Goal: Information Seeking & Learning: Learn about a topic

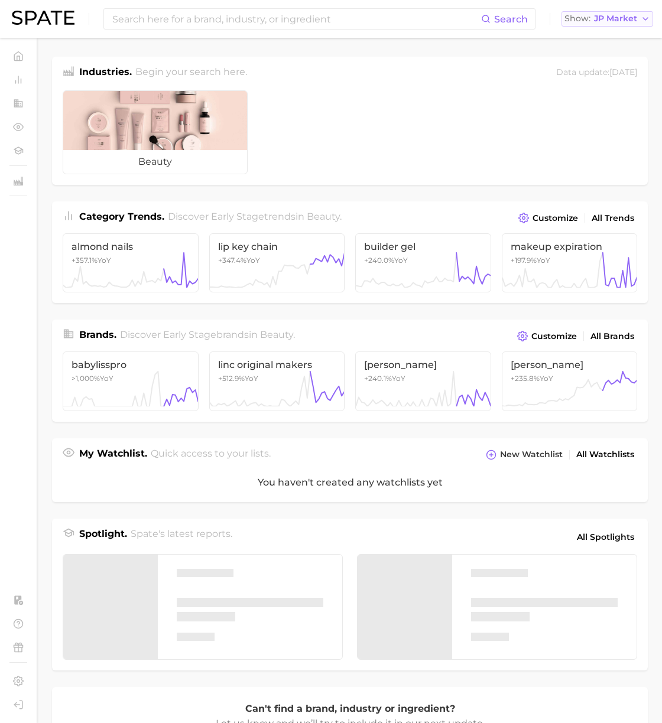
click at [606, 22] on span "JP Market" at bounding box center [615, 18] width 43 height 6
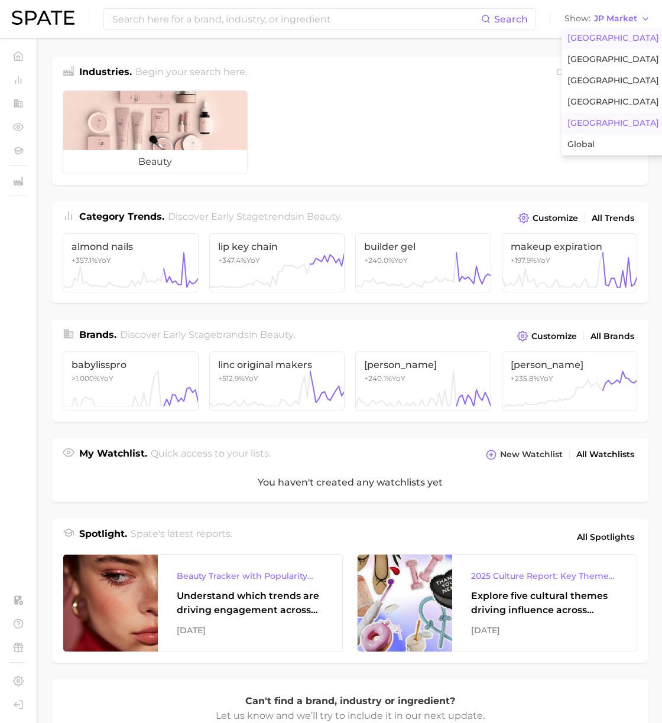
click at [597, 38] on span "[GEOGRAPHIC_DATA]" at bounding box center [613, 38] width 92 height 10
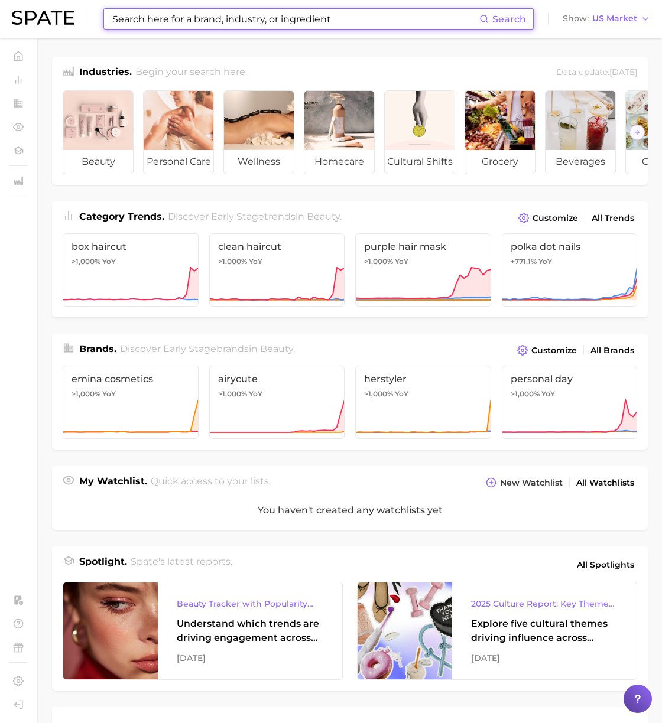
click at [366, 26] on input at bounding box center [295, 19] width 368 height 20
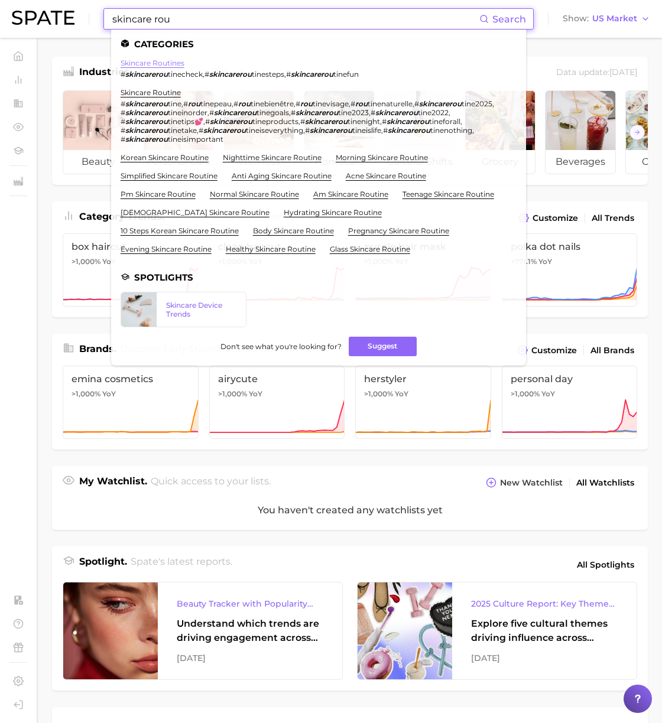
type input "skincare rou"
click at [178, 58] on link "skincare routines" at bounding box center [153, 62] width 64 height 9
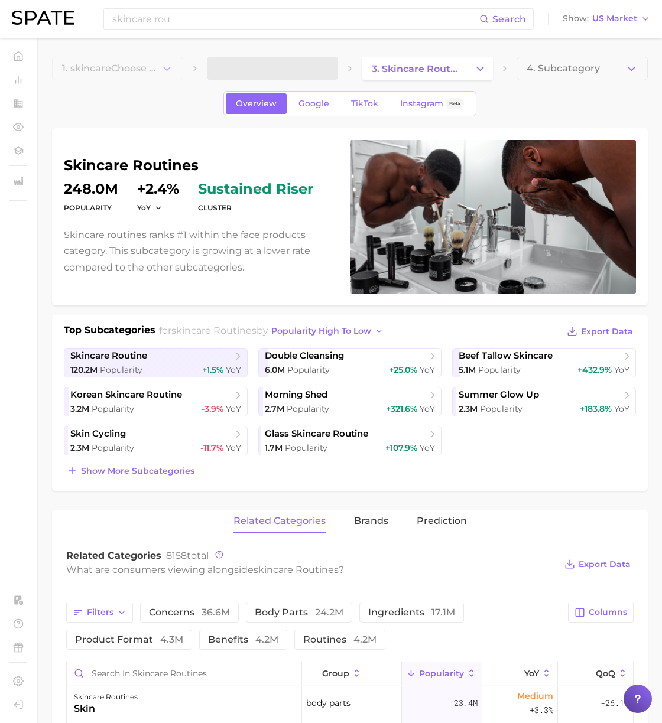
click at [98, 162] on h1 "skincare routines" at bounding box center [200, 165] width 272 height 14
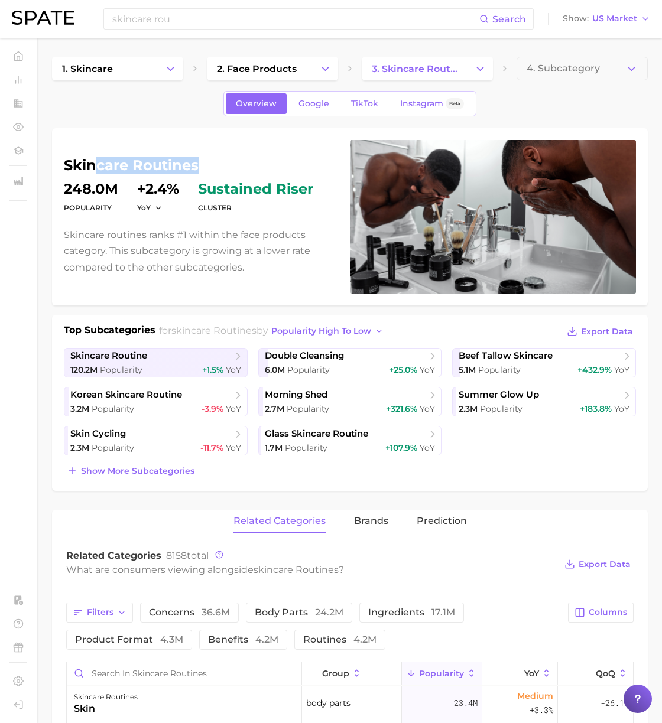
click at [240, 165] on h1 "skincare routines" at bounding box center [200, 165] width 272 height 14
drag, startPoint x: 211, startPoint y: 163, endPoint x: 203, endPoint y: 164, distance: 8.3
click at [210, 163] on h1 "skincare routines" at bounding box center [200, 165] width 272 height 14
drag, startPoint x: 194, startPoint y: 164, endPoint x: 64, endPoint y: 154, distance: 130.4
click at [64, 159] on h1 "skincare routines" at bounding box center [200, 165] width 272 height 14
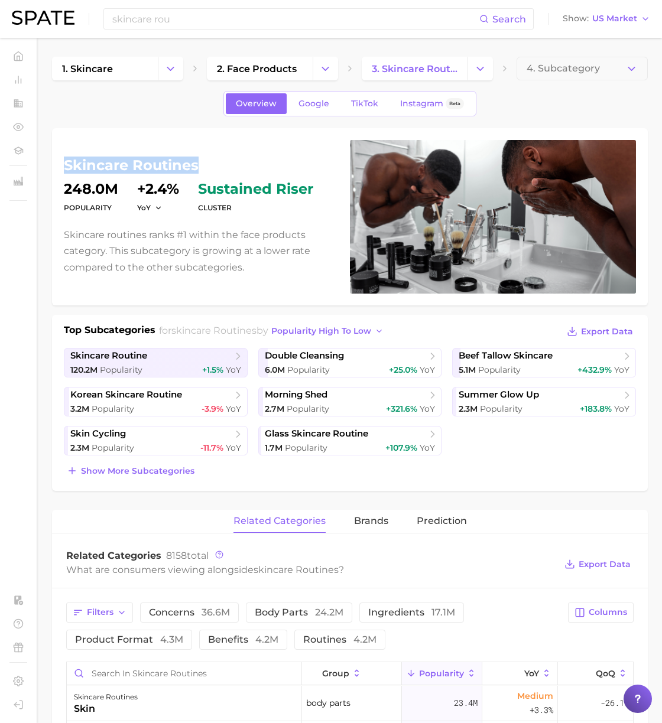
copy h1 "skincare routines"
click at [238, 21] on input "skincare rou" at bounding box center [295, 19] width 368 height 20
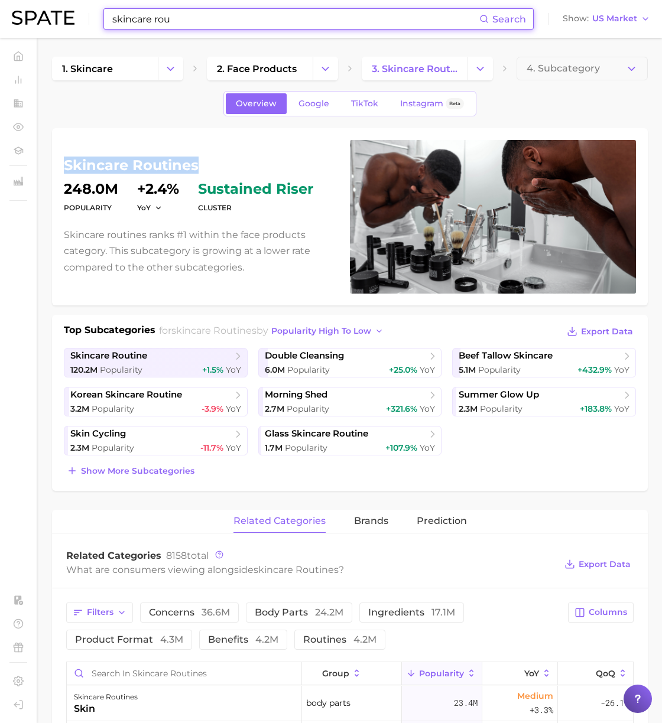
drag, startPoint x: 82, startPoint y: 19, endPoint x: 170, endPoint y: 20, distance: 88.0
click at [57, 18] on div "skincare rou Search Show US Market" at bounding box center [331, 19] width 638 height 38
click at [170, 20] on input "skincare rou" at bounding box center [295, 19] width 368 height 20
click at [184, 22] on input "skincare rou" at bounding box center [295, 19] width 368 height 20
drag, startPoint x: 108, startPoint y: 15, endPoint x: 41, endPoint y: 8, distance: 67.7
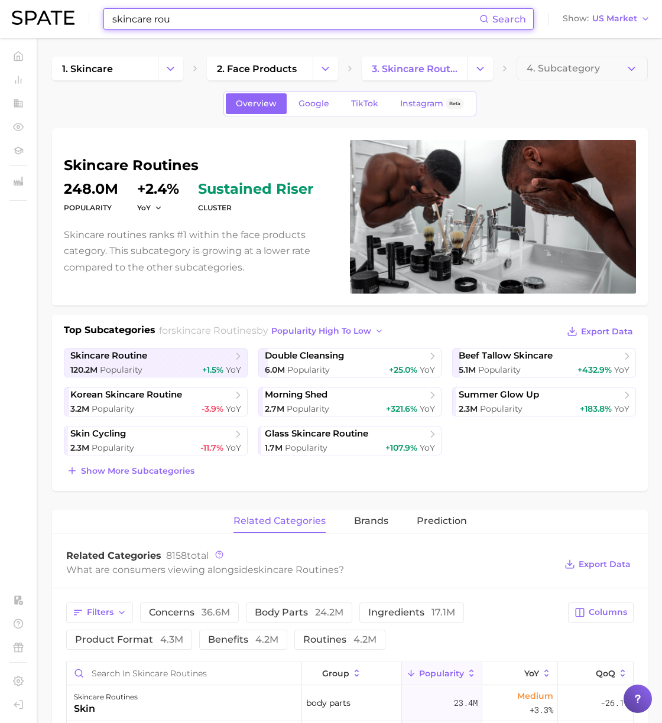
click at [41, 8] on div "skincare rou Search Show US Market" at bounding box center [331, 19] width 638 height 38
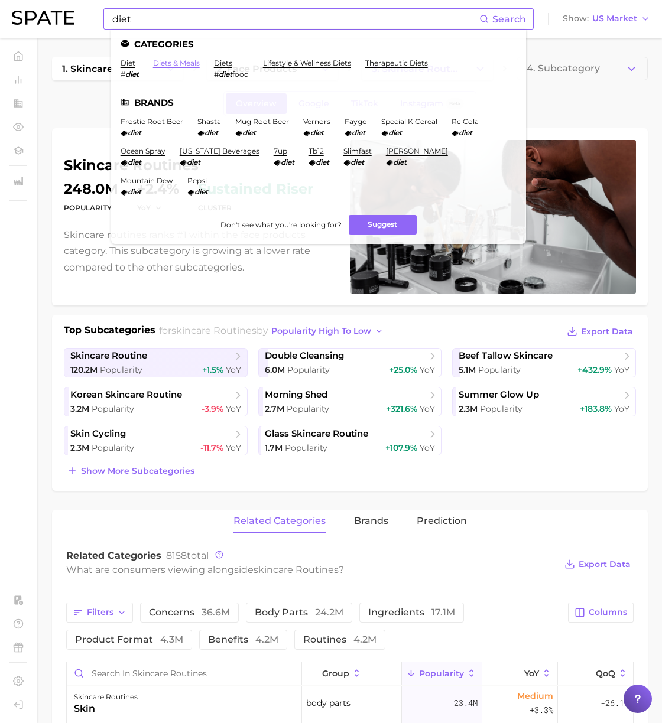
click at [170, 63] on link "diets & meals" at bounding box center [176, 62] width 47 height 9
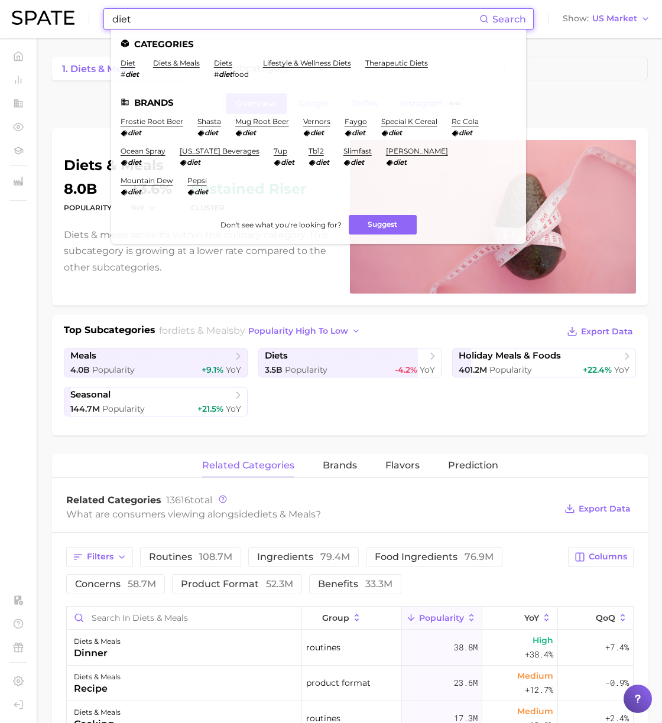
click at [168, 13] on input "diet" at bounding box center [295, 19] width 368 height 20
click at [317, 63] on link "lifestyle & wellness diets" at bounding box center [307, 62] width 88 height 9
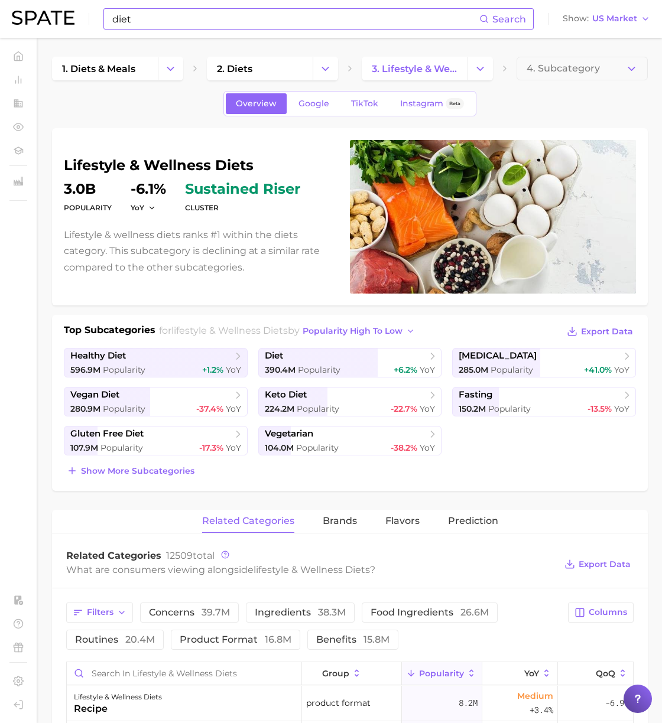
scroll to position [1, 0]
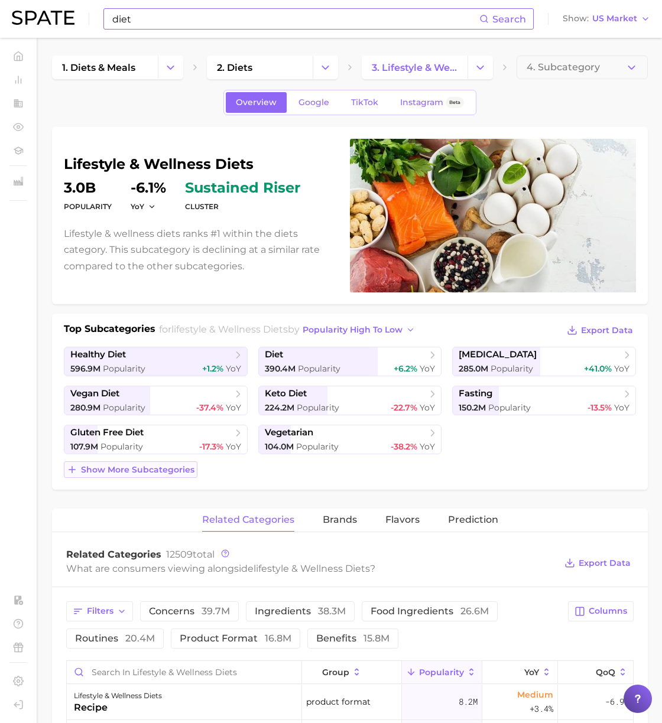
click at [175, 466] on span "Show more subcategories" at bounding box center [137, 470] width 113 height 10
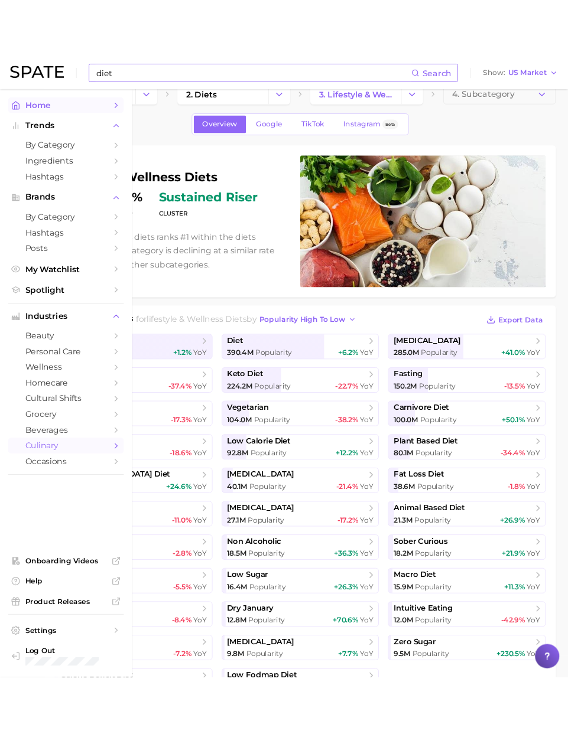
scroll to position [0, 0]
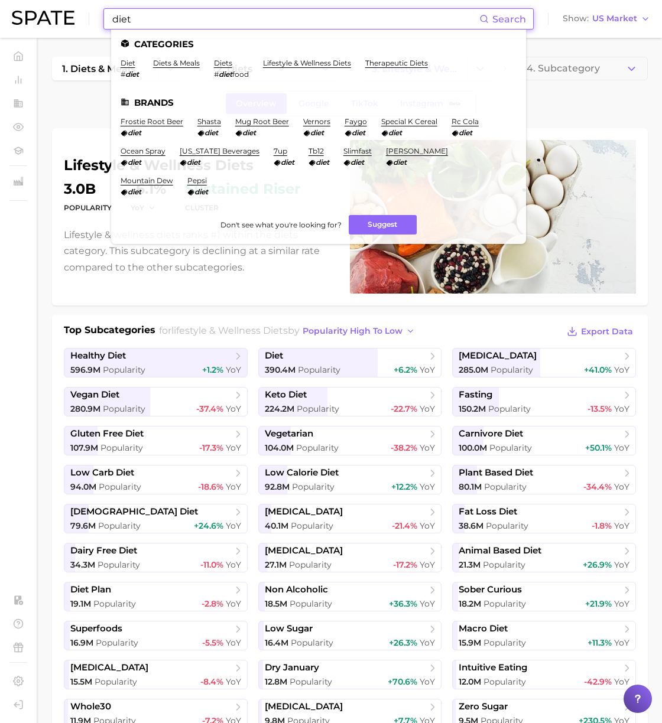
drag, startPoint x: 351, startPoint y: 14, endPoint x: 95, endPoint y: 15, distance: 256.4
click at [95, 15] on div "diet Search Categories diet # diet diets & meals diets # diet food lifestyle & …" at bounding box center [331, 19] width 638 height 38
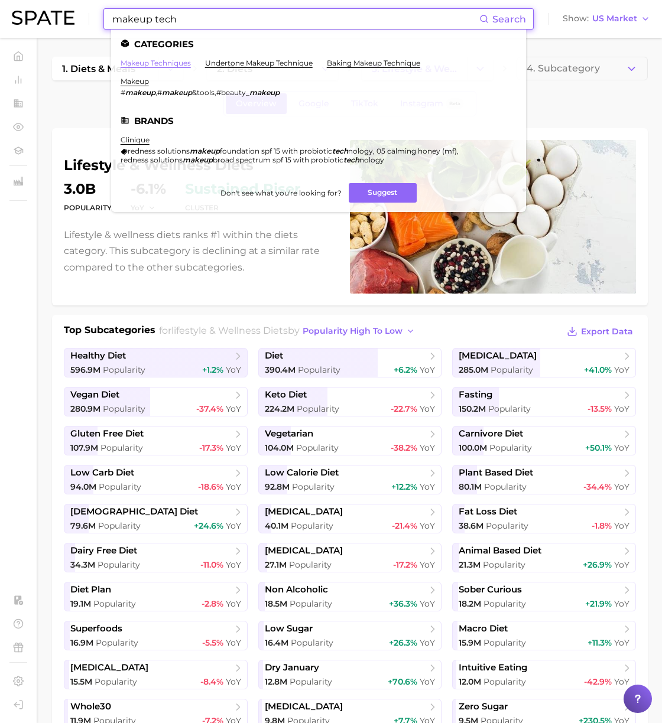
type input "makeup tech"
click at [161, 60] on link "makeup techniques" at bounding box center [156, 62] width 70 height 9
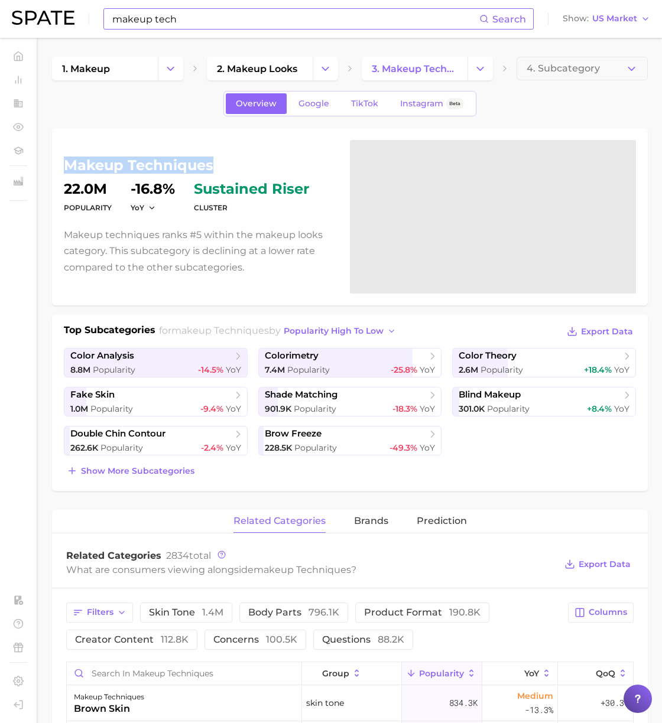
drag, startPoint x: 215, startPoint y: 167, endPoint x: 64, endPoint y: 168, distance: 151.3
click at [64, 168] on h1 "makeup techniques" at bounding box center [200, 165] width 272 height 14
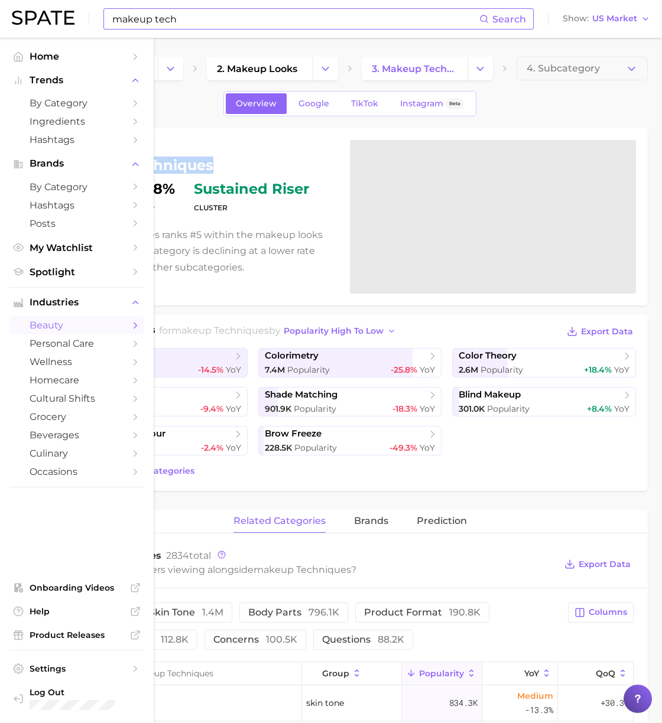
copy h1 "makeup techniques"
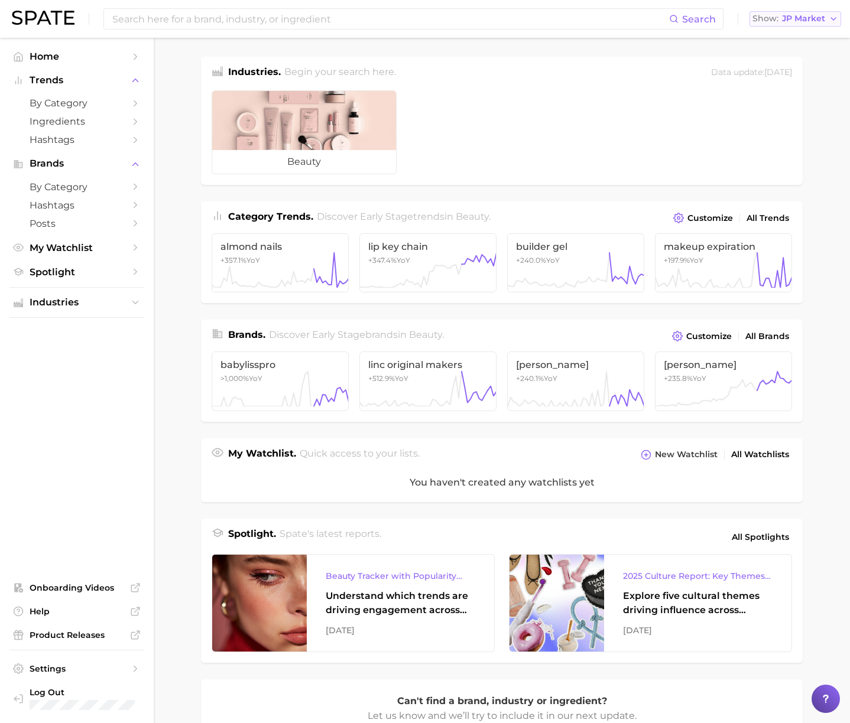
click at [795, 22] on span "JP Market" at bounding box center [803, 18] width 43 height 6
click at [800, 34] on span "[GEOGRAPHIC_DATA]" at bounding box center [801, 38] width 92 height 10
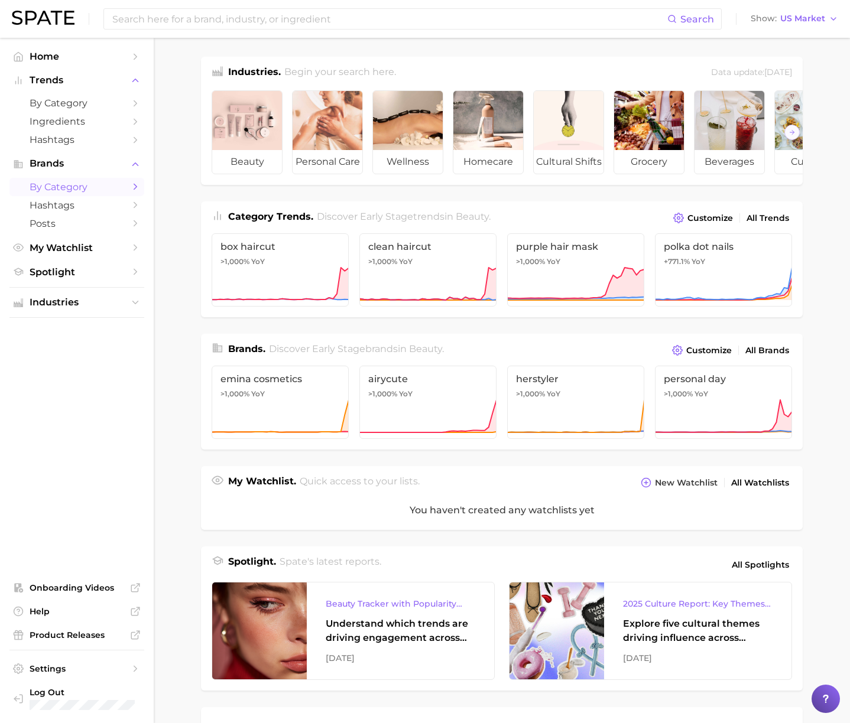
scroll to position [1, 0]
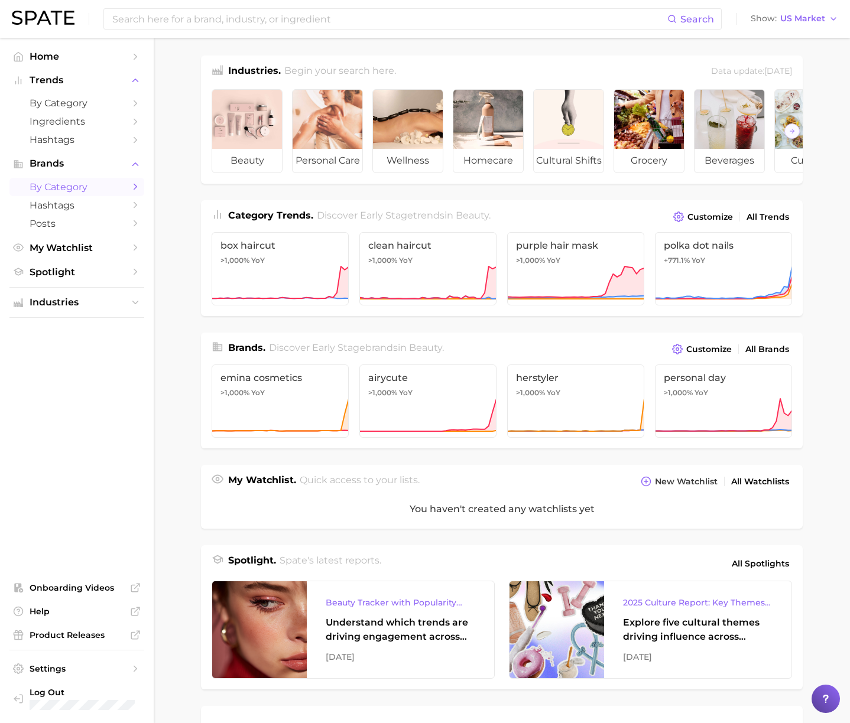
click at [84, 189] on span "by Category" at bounding box center [77, 186] width 95 height 11
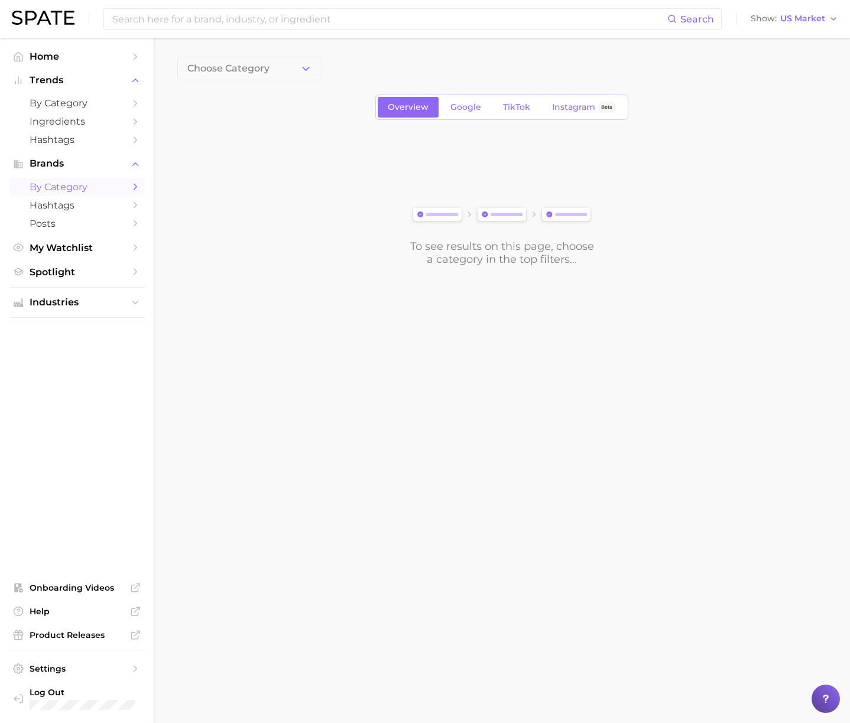
drag, startPoint x: 245, startPoint y: 73, endPoint x: 250, endPoint y: 82, distance: 9.5
click at [245, 73] on span "Choose Category" at bounding box center [228, 68] width 82 height 11
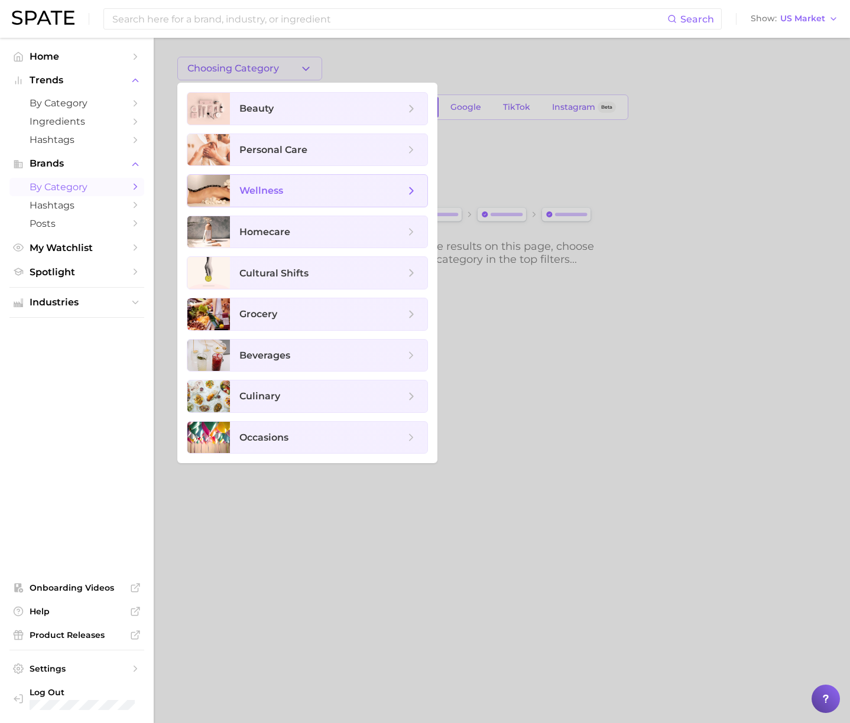
click at [272, 190] on span "wellness" at bounding box center [261, 190] width 44 height 11
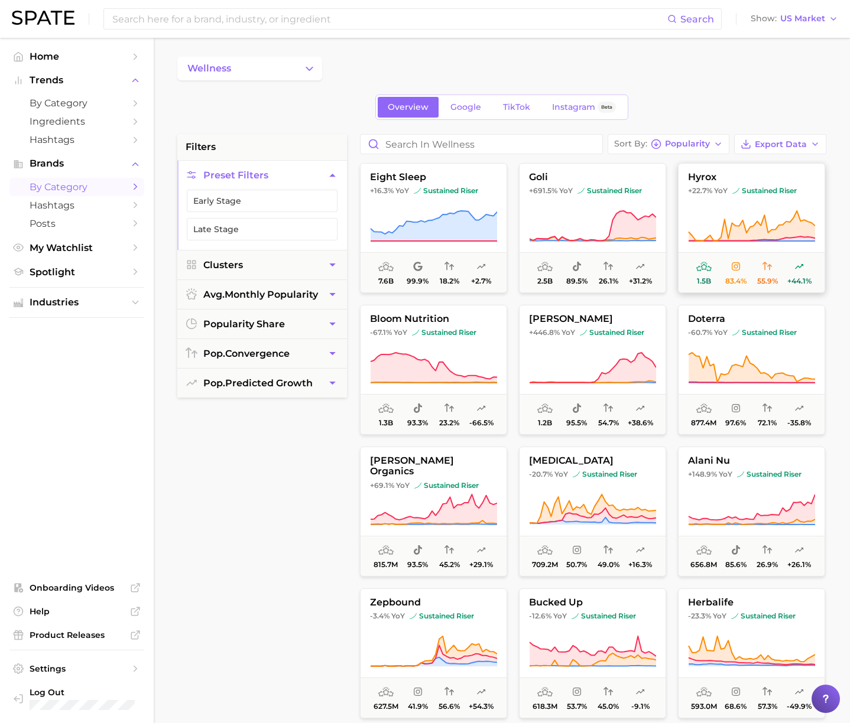
click at [752, 186] on span "sustained riser" at bounding box center [764, 190] width 64 height 9
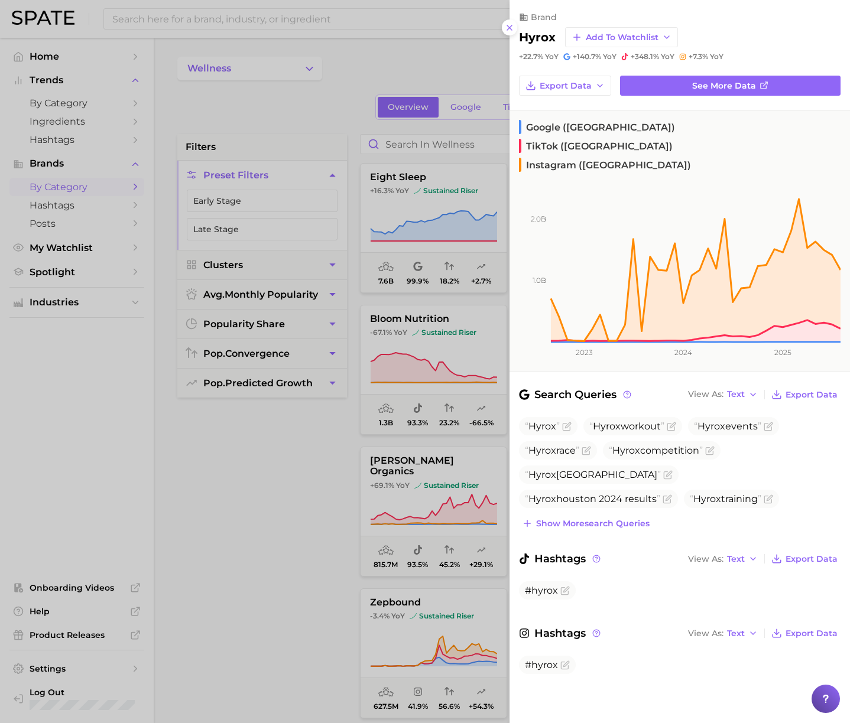
click at [352, 519] on div at bounding box center [425, 361] width 850 height 723
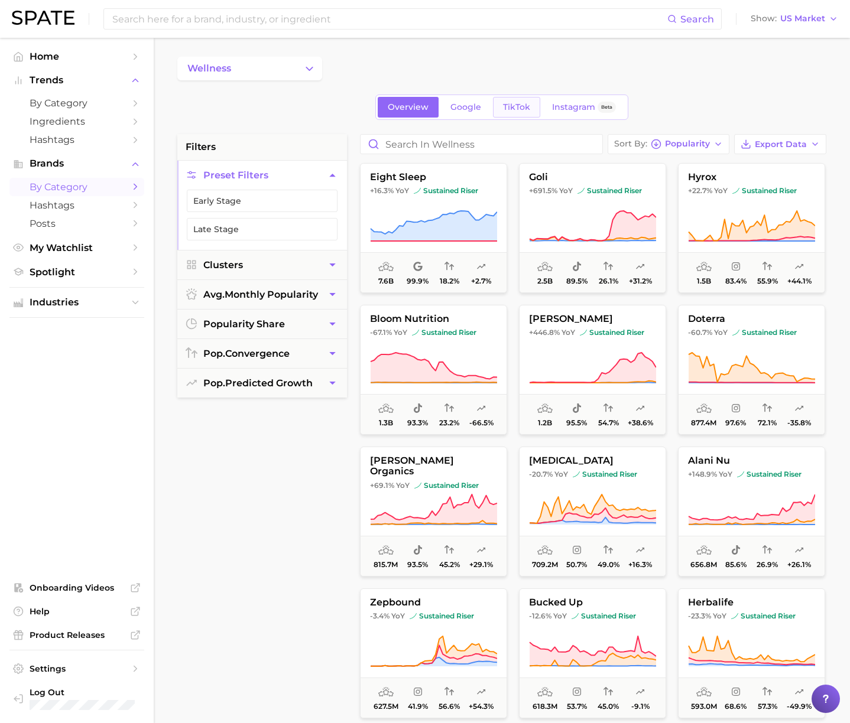
click at [512, 106] on span "TikTok" at bounding box center [516, 107] width 27 height 10
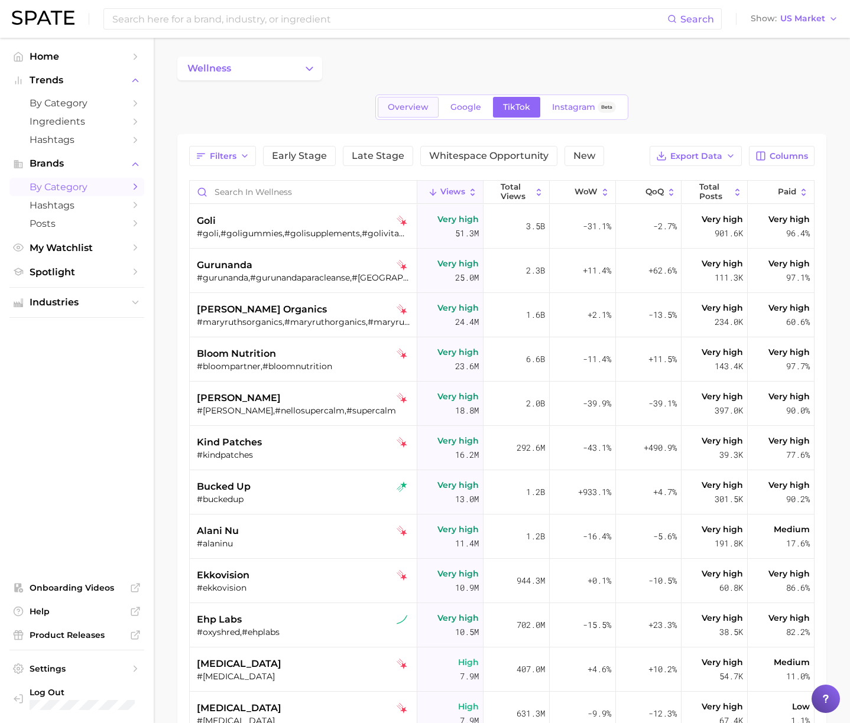
click at [407, 109] on span "Overview" at bounding box center [408, 107] width 41 height 10
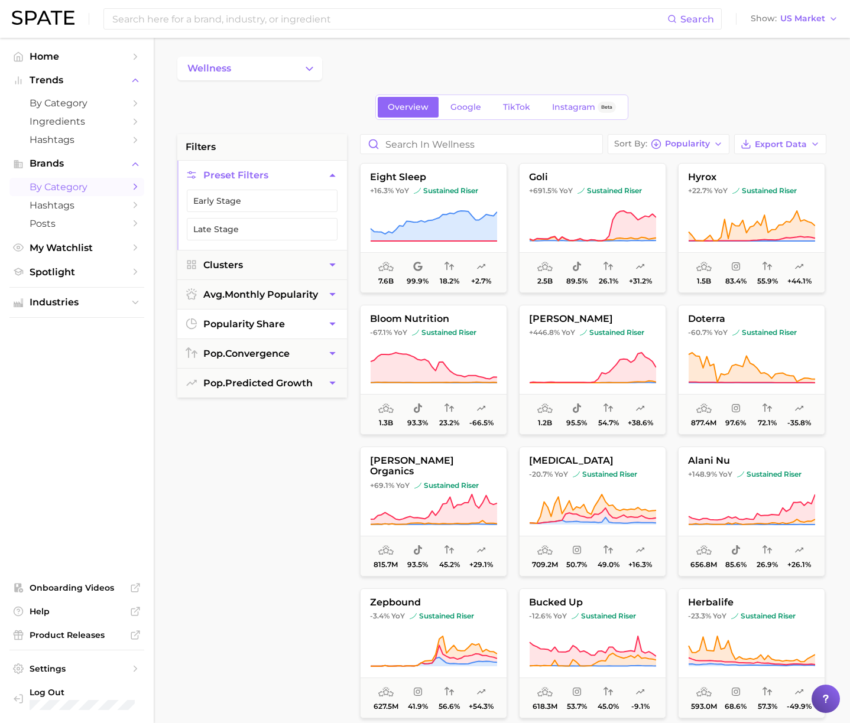
click at [237, 319] on span "popularity share" at bounding box center [244, 323] width 82 height 11
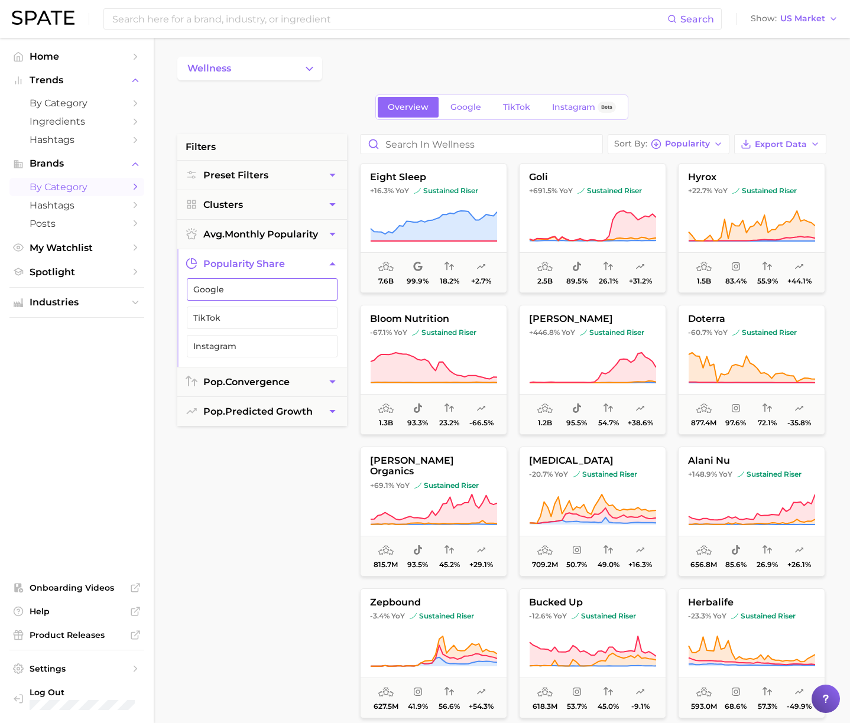
click at [290, 295] on button "Google" at bounding box center [262, 289] width 151 height 22
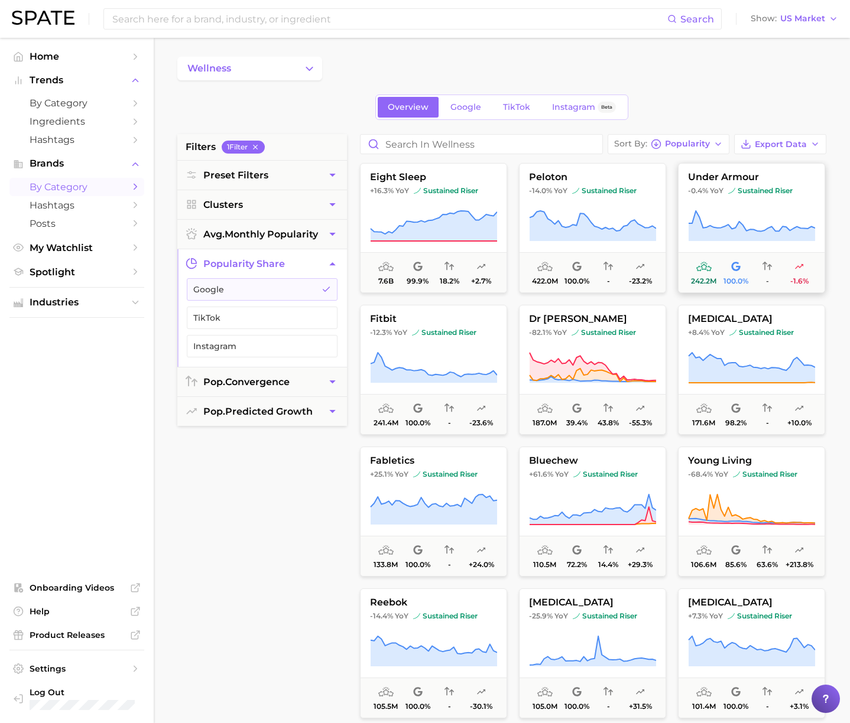
click at [779, 227] on icon at bounding box center [751, 226] width 127 height 33
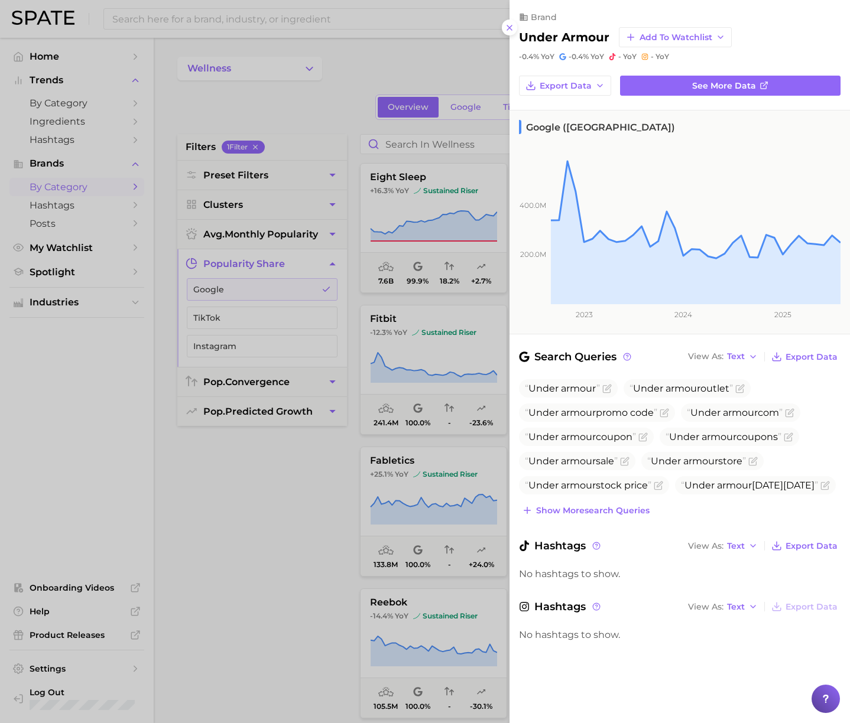
click at [235, 544] on div at bounding box center [425, 361] width 850 height 723
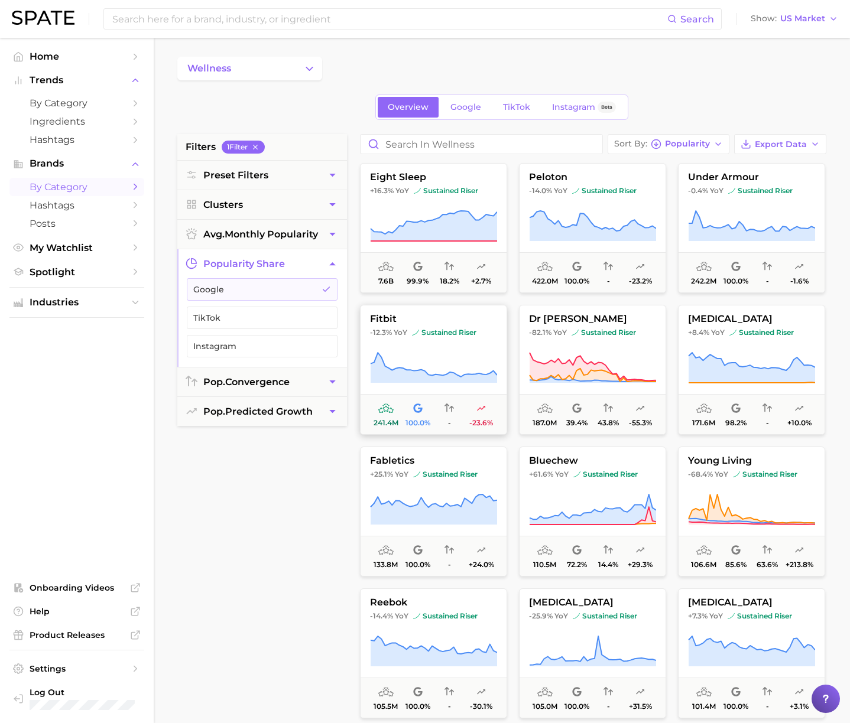
click at [414, 382] on icon at bounding box center [433, 368] width 126 height 30
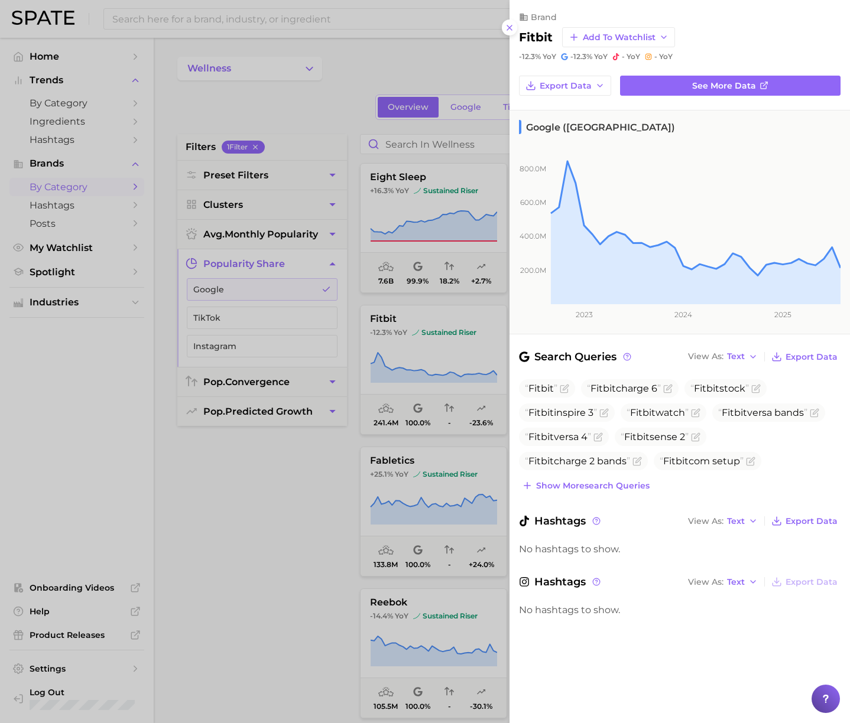
click at [347, 84] on div at bounding box center [425, 361] width 850 height 723
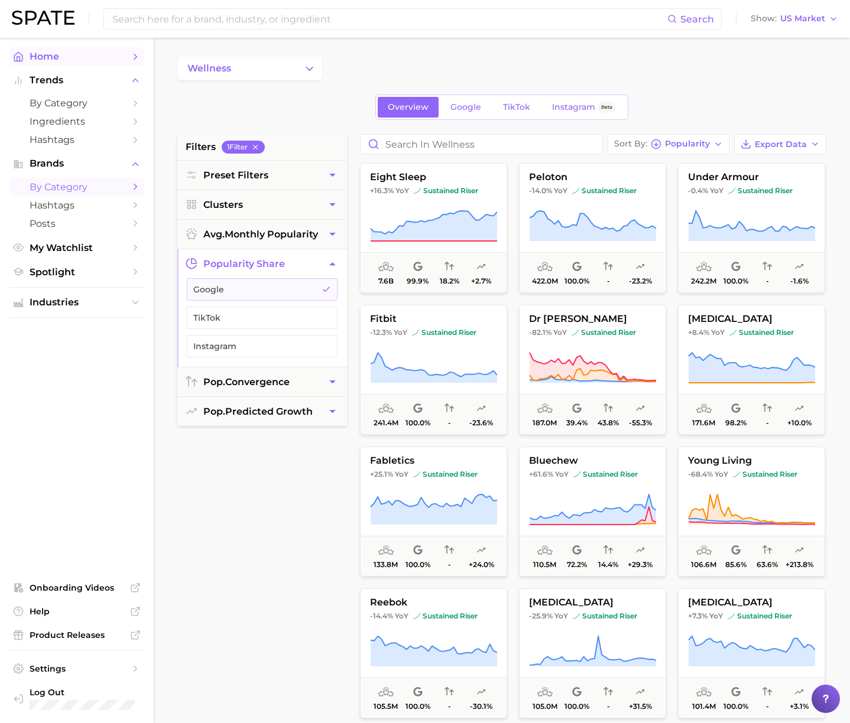
click at [73, 63] on link "Home" at bounding box center [76, 56] width 135 height 18
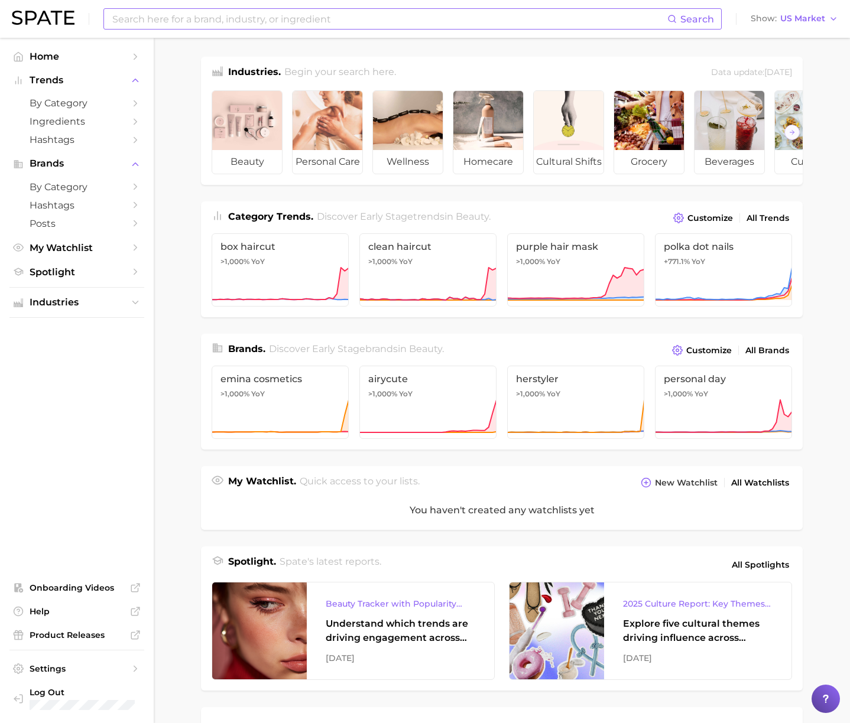
click at [233, 18] on input at bounding box center [389, 19] width 556 height 20
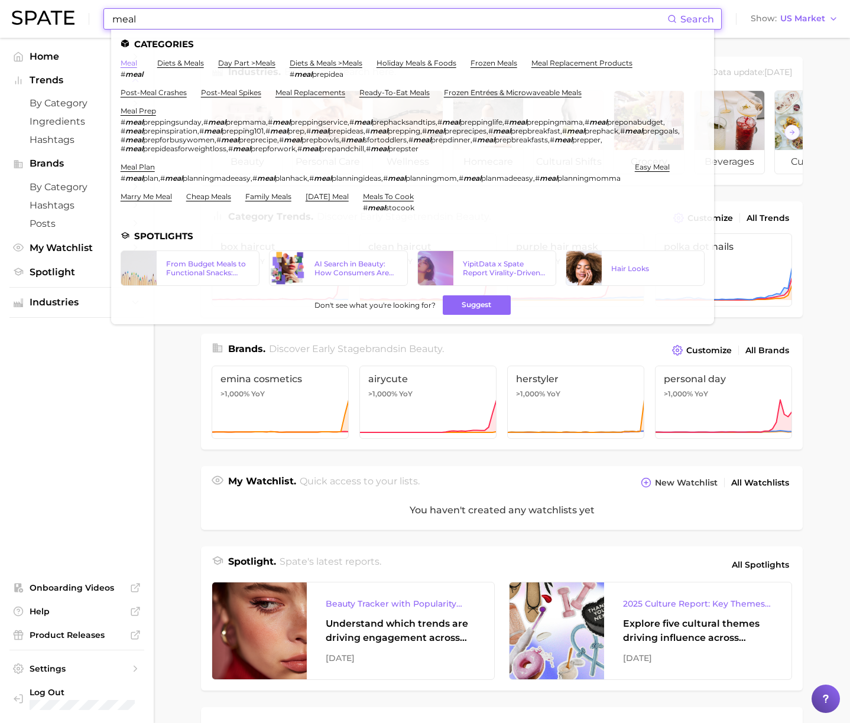
type input "meal"
click at [133, 63] on link "meal" at bounding box center [129, 62] width 17 height 9
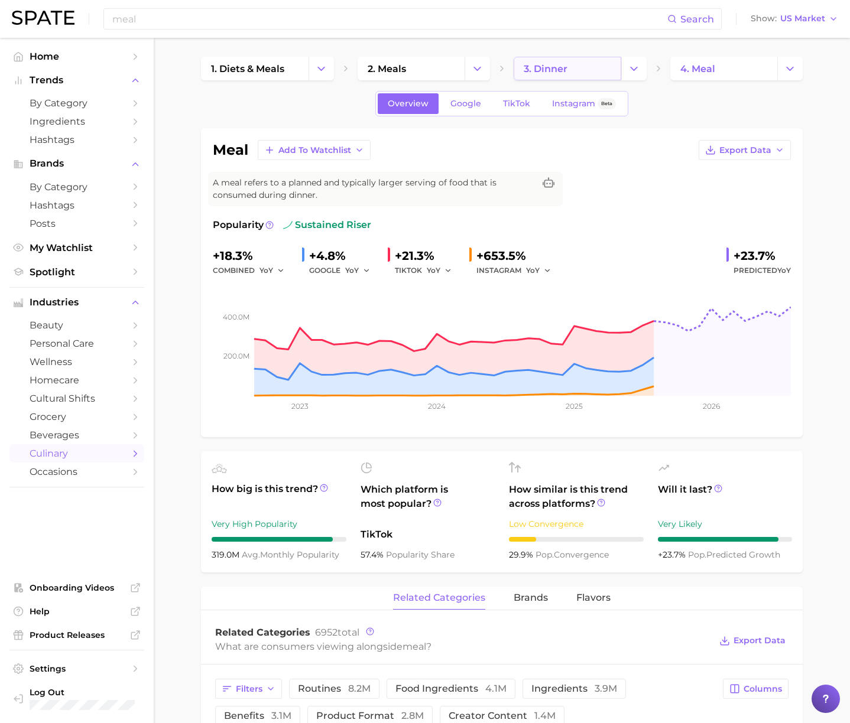
click at [578, 72] on link "3. dinner" at bounding box center [567, 69] width 108 height 24
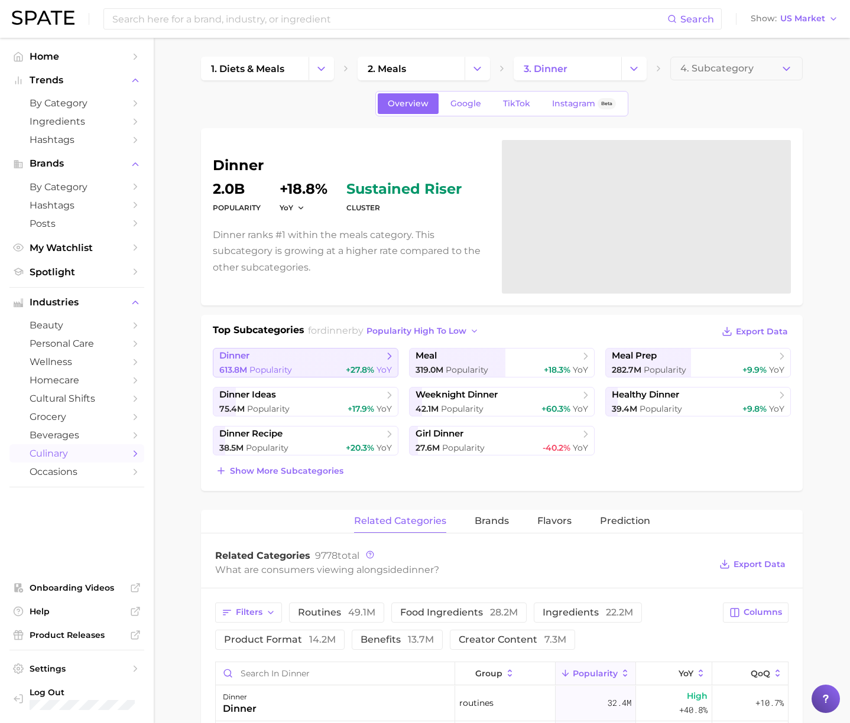
click at [313, 366] on div "613.8m Popularity +27.8% YoY" at bounding box center [305, 370] width 173 height 11
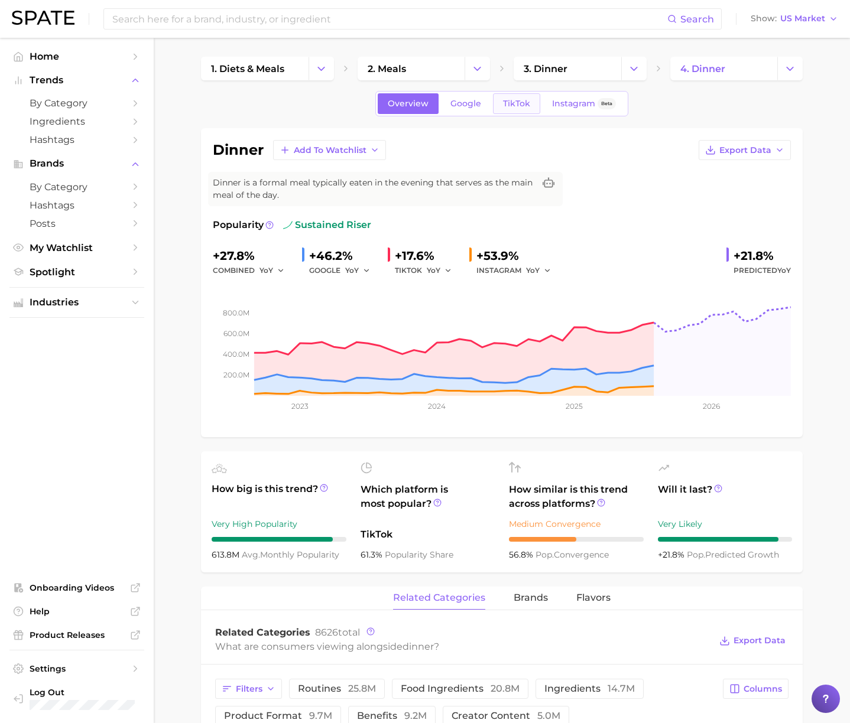
click at [519, 100] on span "TikTok" at bounding box center [516, 104] width 27 height 10
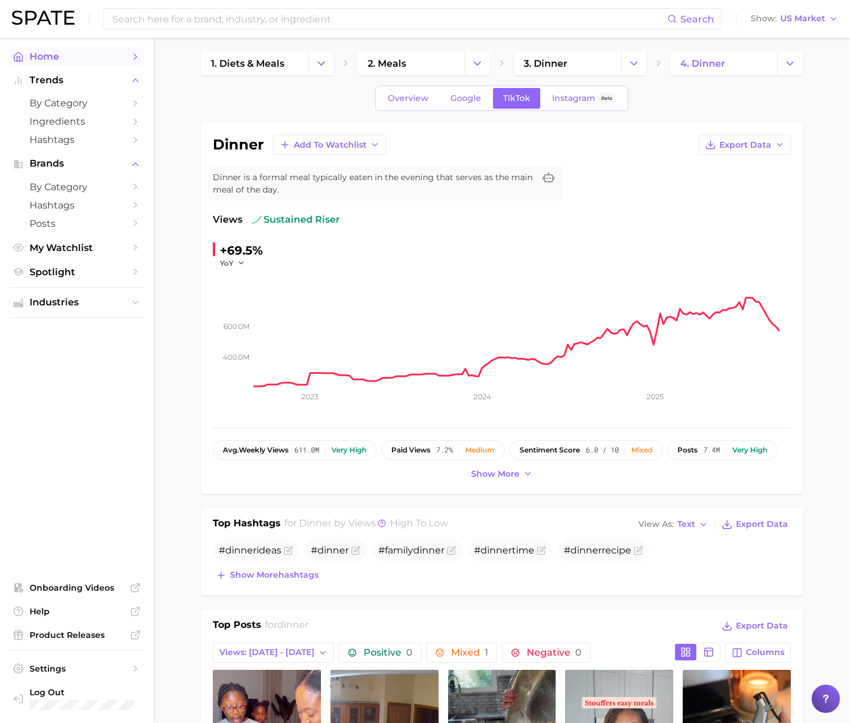
scroll to position [2, 0]
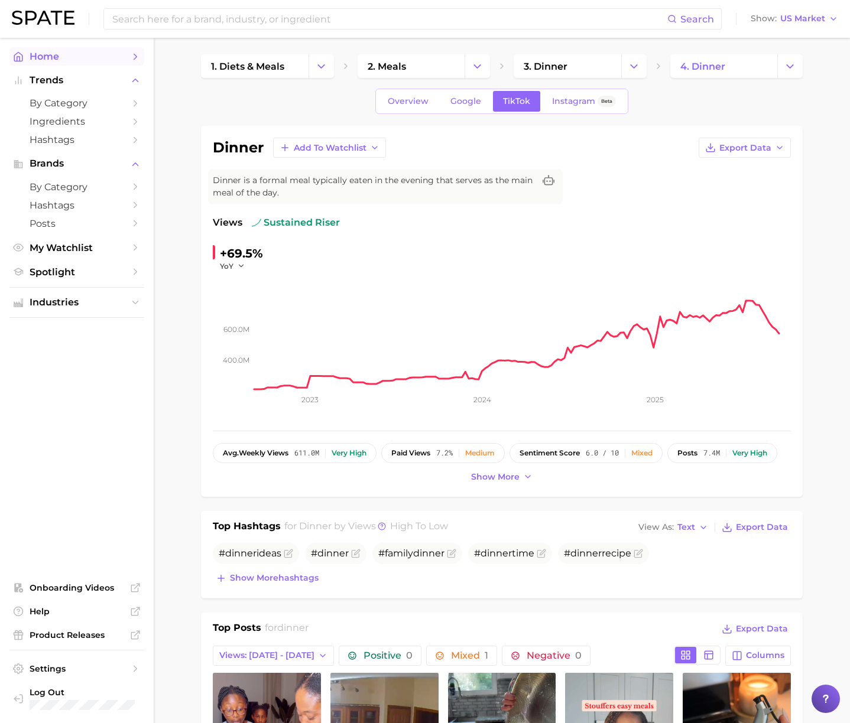
click at [102, 59] on span "Home" at bounding box center [77, 56] width 95 height 11
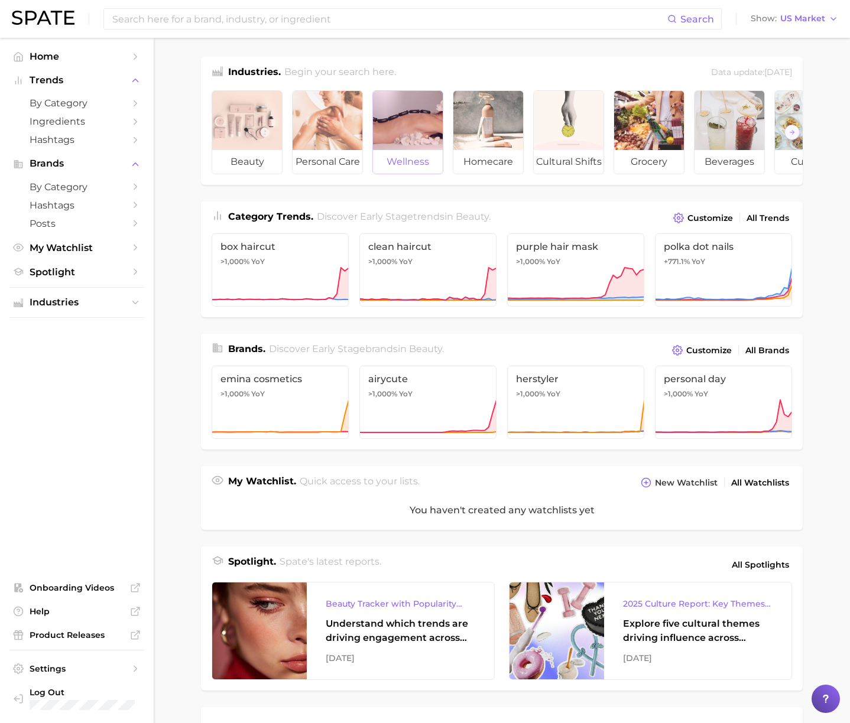
click at [404, 142] on div at bounding box center [408, 120] width 70 height 59
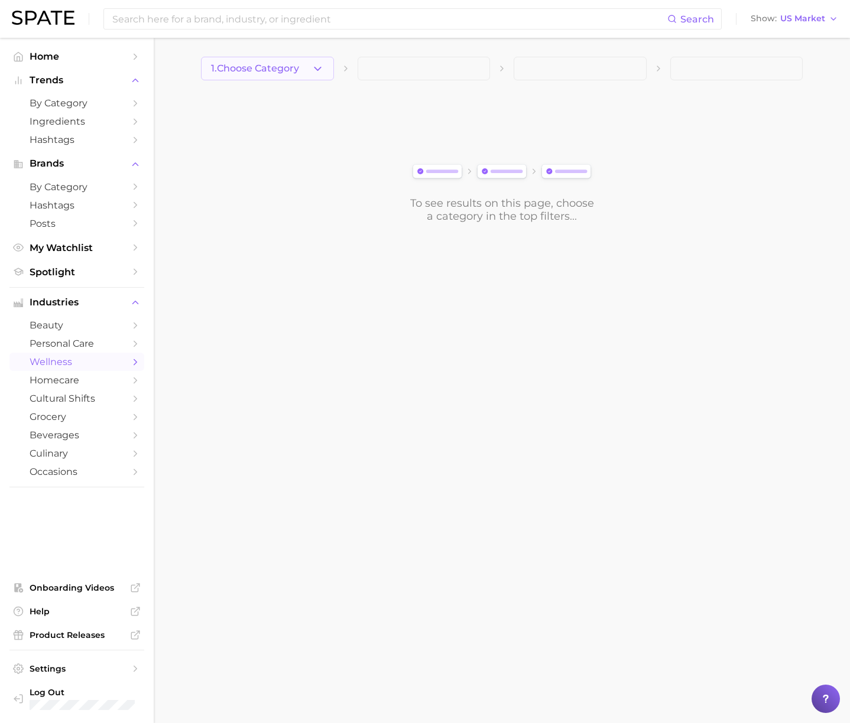
click at [308, 67] on button "1. Choose Category" at bounding box center [267, 69] width 133 height 24
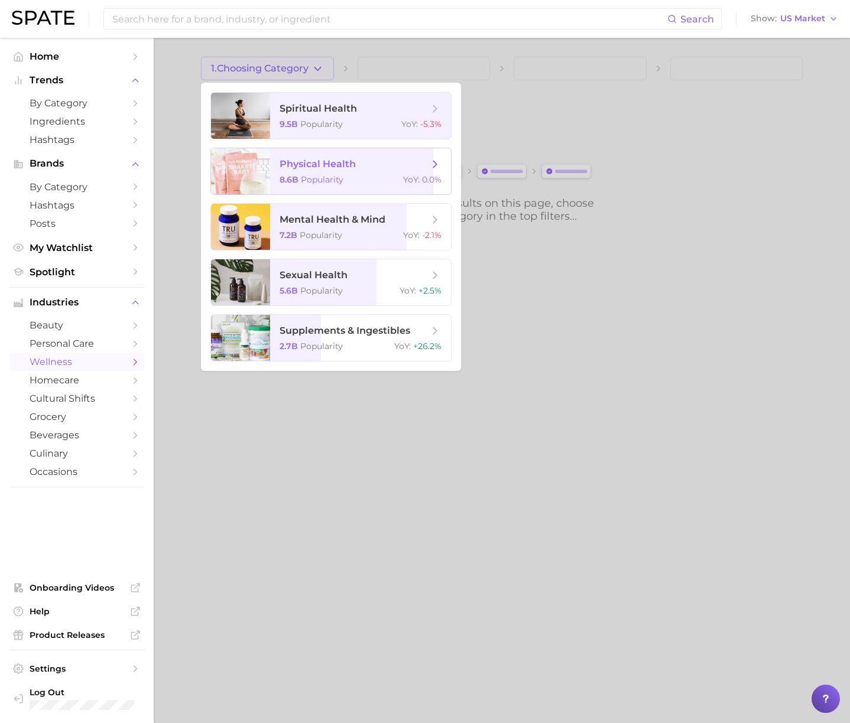
click at [334, 158] on span "physical health" at bounding box center [353, 164] width 149 height 13
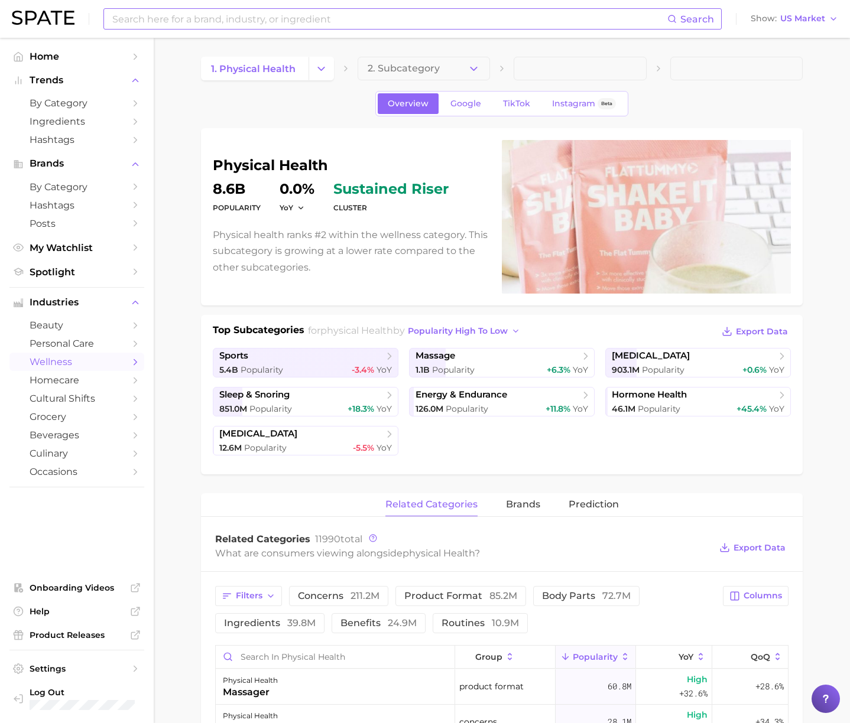
click at [295, 30] on div "Search Show US Market" at bounding box center [425, 19] width 826 height 38
click at [295, 23] on input at bounding box center [389, 19] width 556 height 20
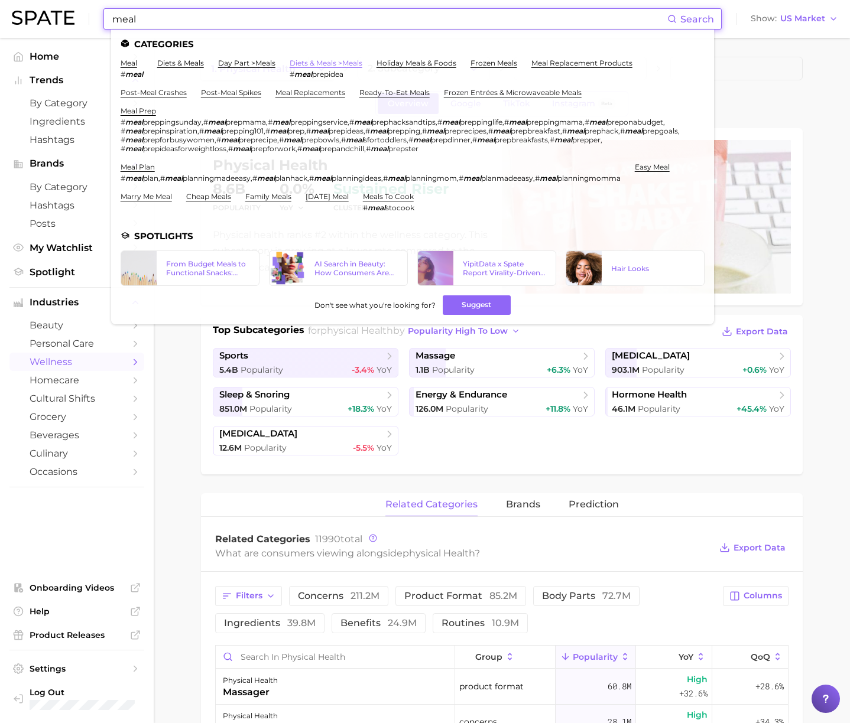
type input "meal"
click at [346, 64] on link "diets & meals > meals" at bounding box center [326, 62] width 73 height 9
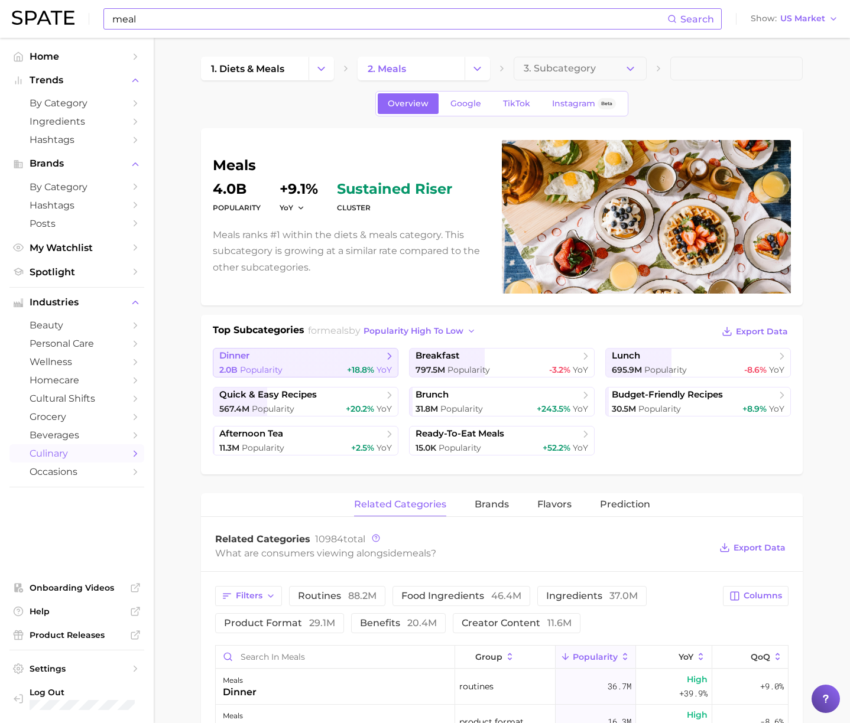
click at [333, 365] on div "2.0b Popularity +18.8% YoY" at bounding box center [305, 370] width 173 height 11
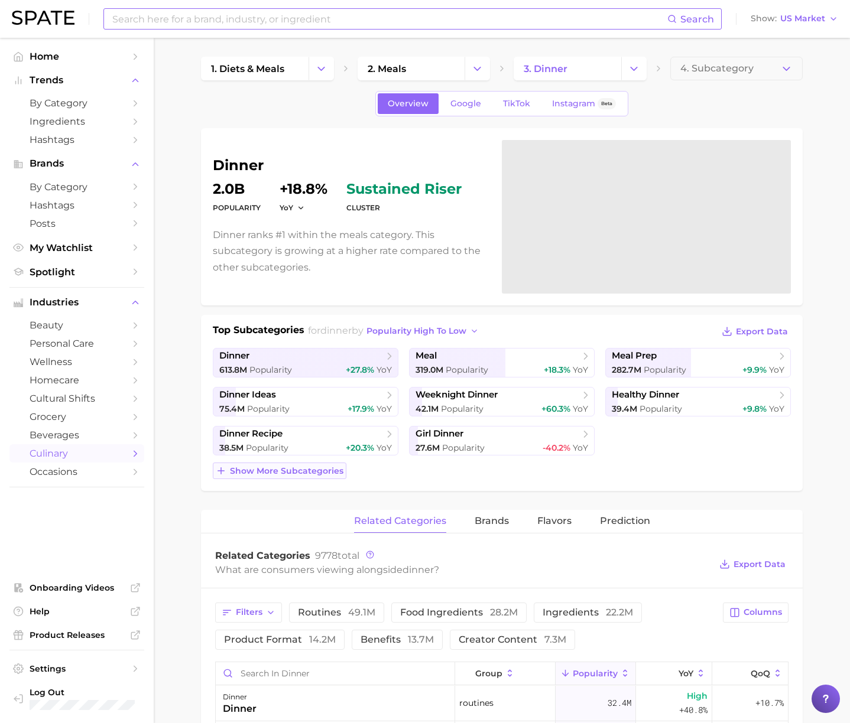
click at [336, 475] on span "Show more subcategories" at bounding box center [286, 471] width 113 height 10
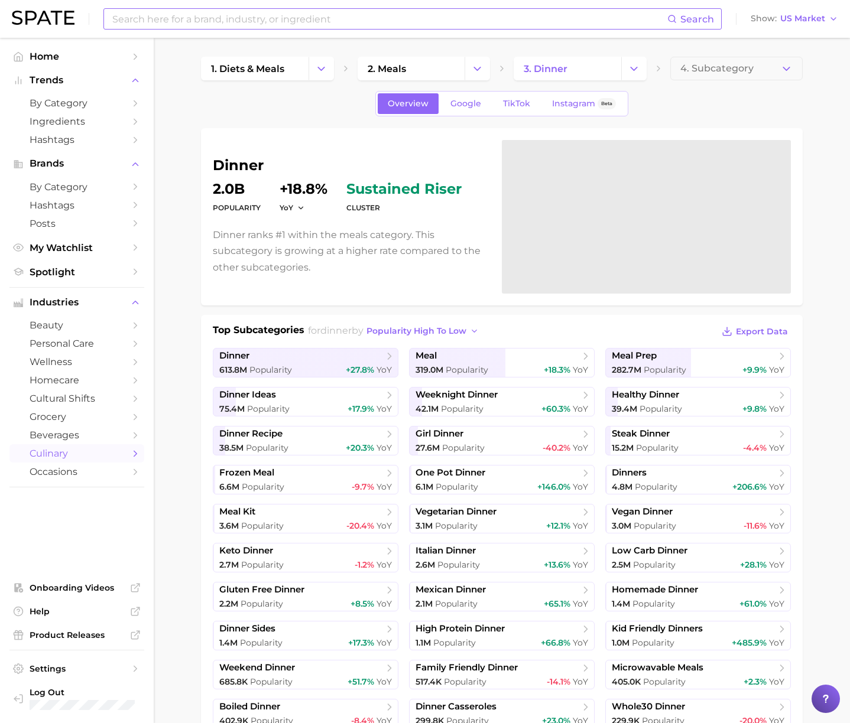
click at [250, 164] on h1 "dinner" at bounding box center [350, 165] width 275 height 14
copy h1 "dinner"
click at [293, 27] on input at bounding box center [389, 19] width 556 height 20
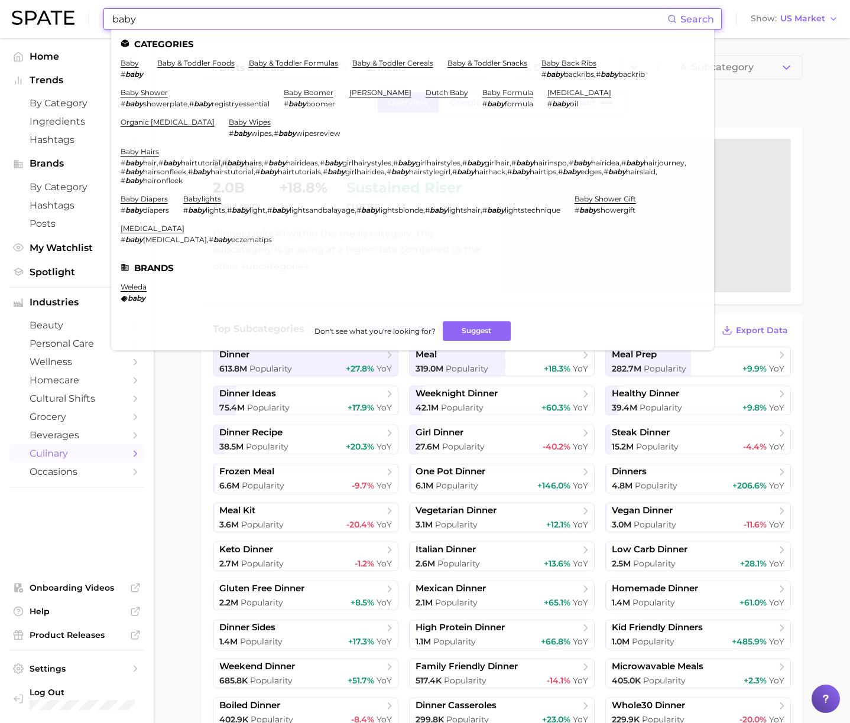
scroll to position [7, 0]
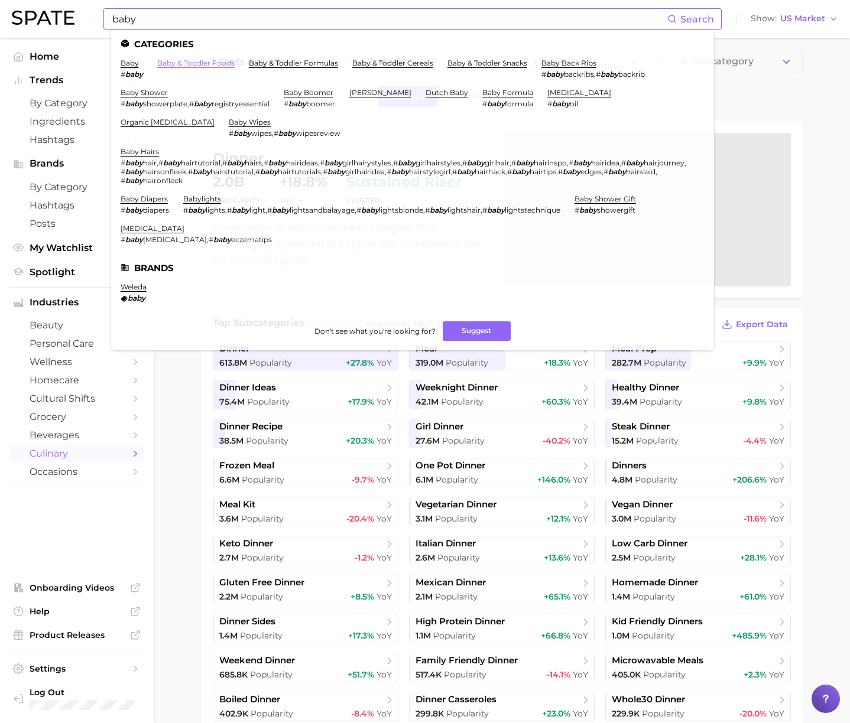
click at [222, 64] on link "baby & toddler foods" at bounding box center [195, 62] width 77 height 9
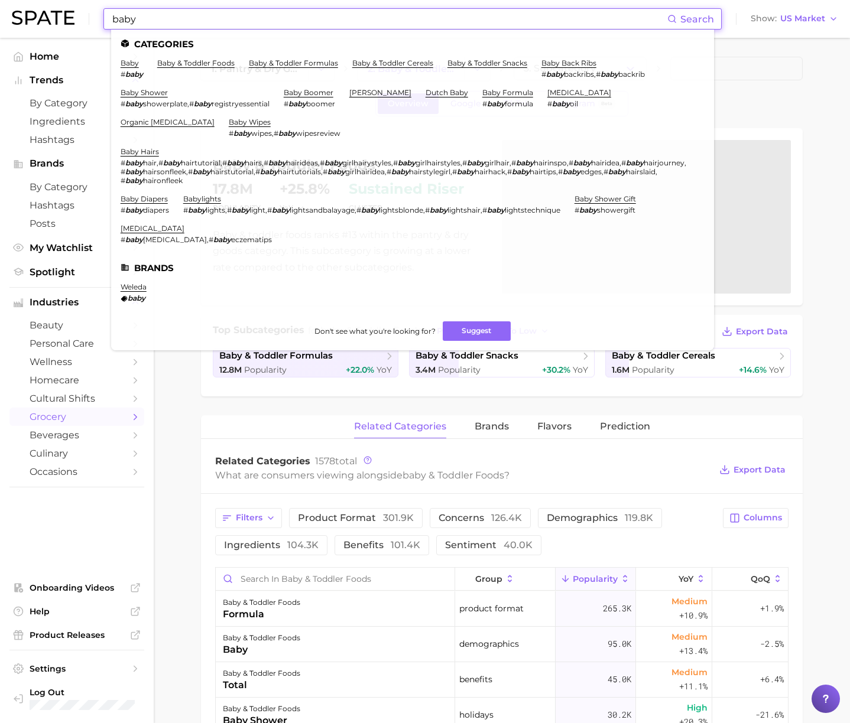
click at [197, 24] on input "baby" at bounding box center [389, 19] width 556 height 20
drag, startPoint x: 173, startPoint y: 22, endPoint x: 90, endPoint y: 18, distance: 82.2
click at [90, 18] on div "baby Search Categories baby # baby baby & toddler foods baby & toddler formulas…" at bounding box center [425, 19] width 826 height 38
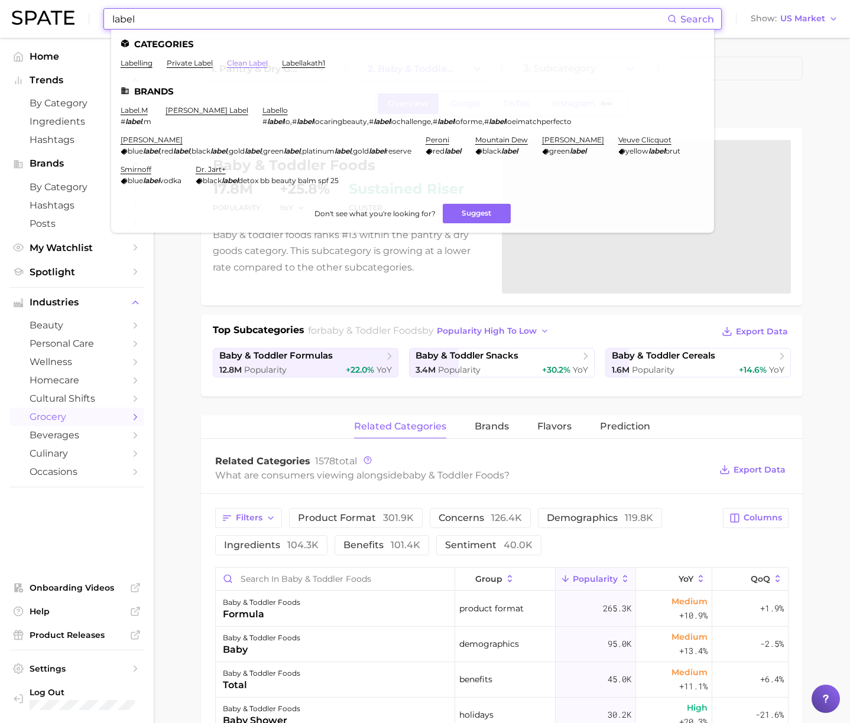
type input "label"
click at [262, 64] on link "clean label" at bounding box center [247, 62] width 41 height 9
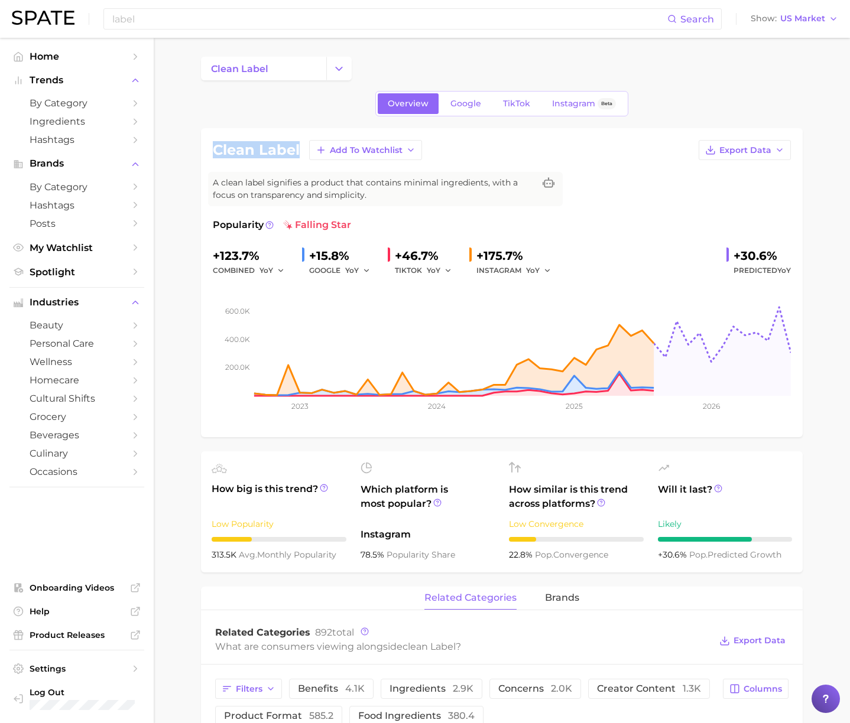
drag, startPoint x: 298, startPoint y: 154, endPoint x: 245, endPoint y: 221, distance: 86.2
click at [207, 150] on div "clean label Add to Watchlist Export Data A clean label signifies a product that…" at bounding box center [502, 282] width 602 height 309
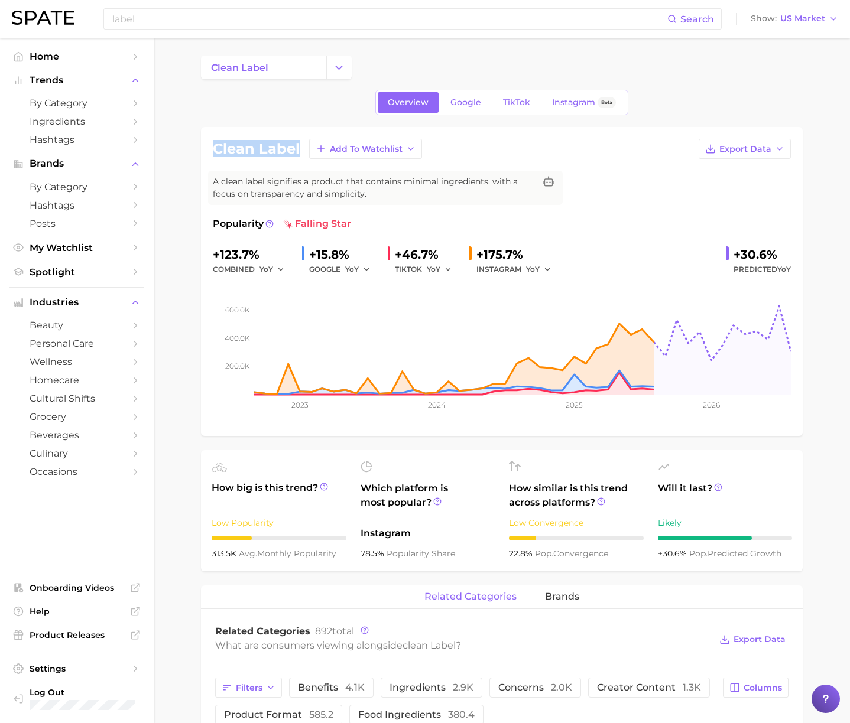
copy h1 "clean label"
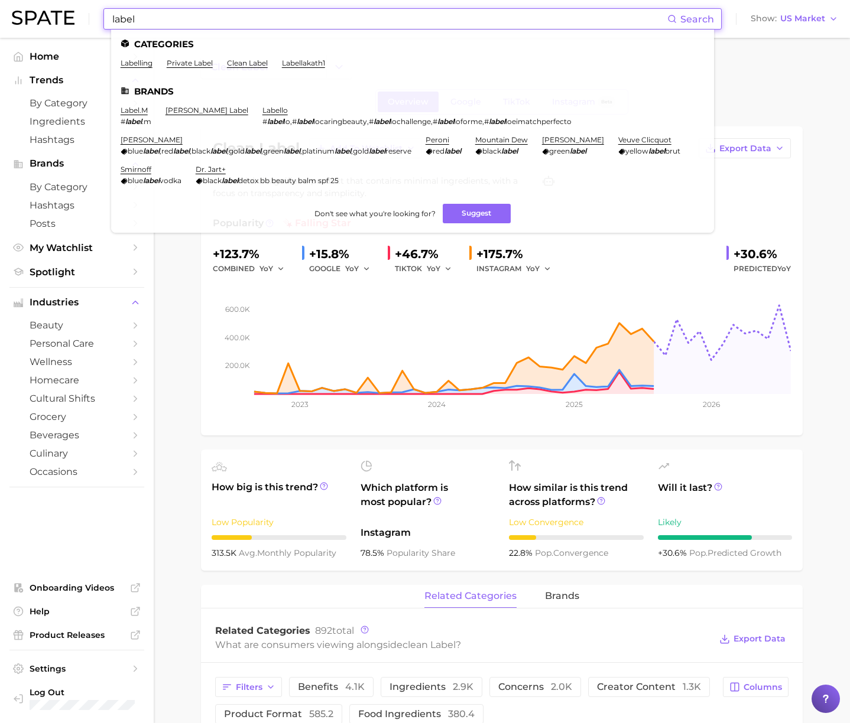
drag, startPoint x: 224, startPoint y: 12, endPoint x: 218, endPoint y: 15, distance: 6.9
click at [218, 15] on input "label" at bounding box center [389, 19] width 556 height 20
drag, startPoint x: 128, startPoint y: 14, endPoint x: 84, endPoint y: 14, distance: 43.7
click at [84, 14] on div "label Search Categories labelling private label clean label labellakath1 Brands…" at bounding box center [425, 19] width 826 height 38
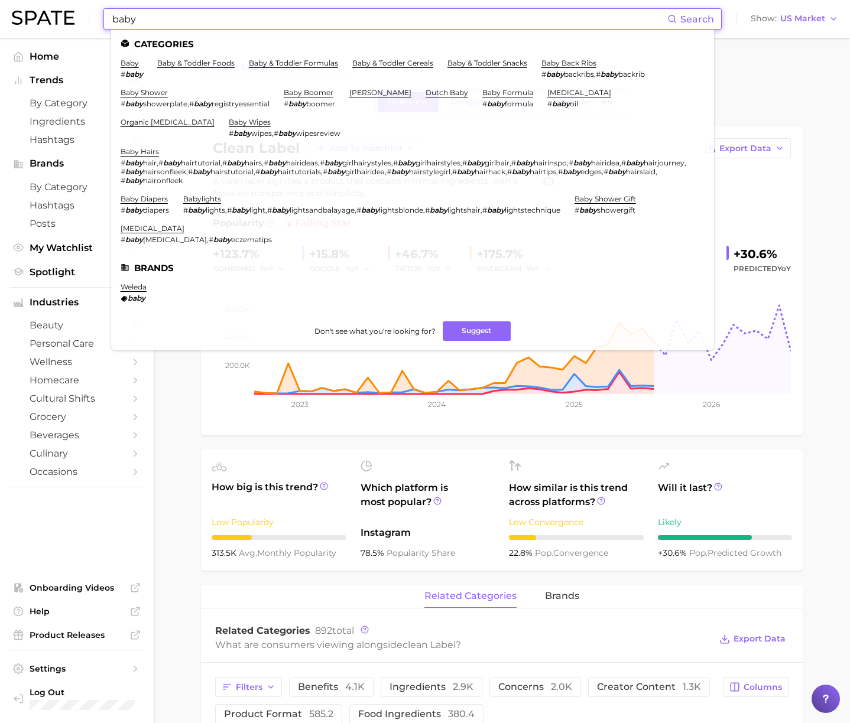
click at [174, 22] on input "baby" at bounding box center [389, 19] width 556 height 20
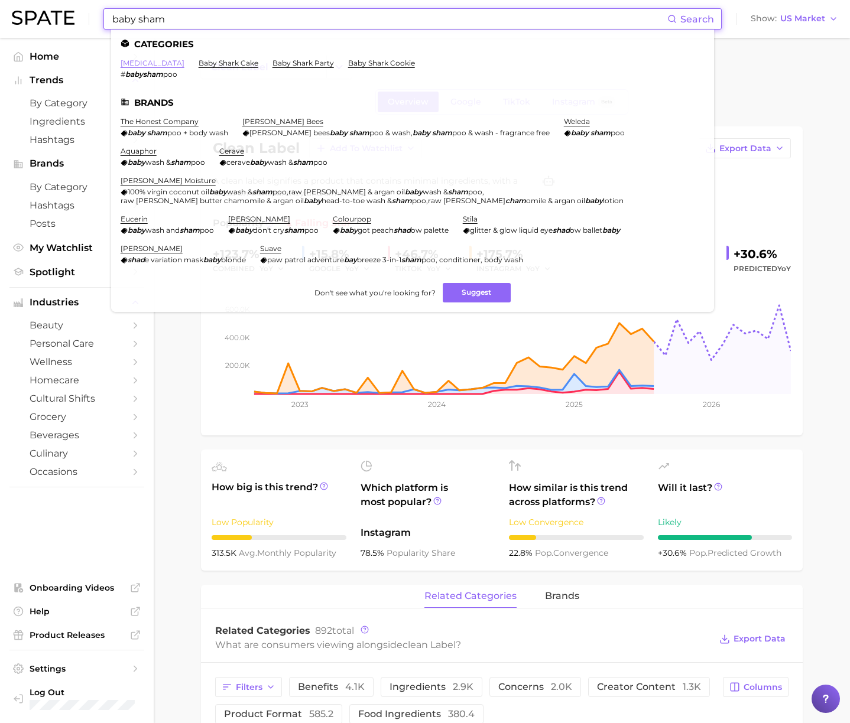
click at [145, 64] on link "baby shampoo" at bounding box center [153, 62] width 64 height 9
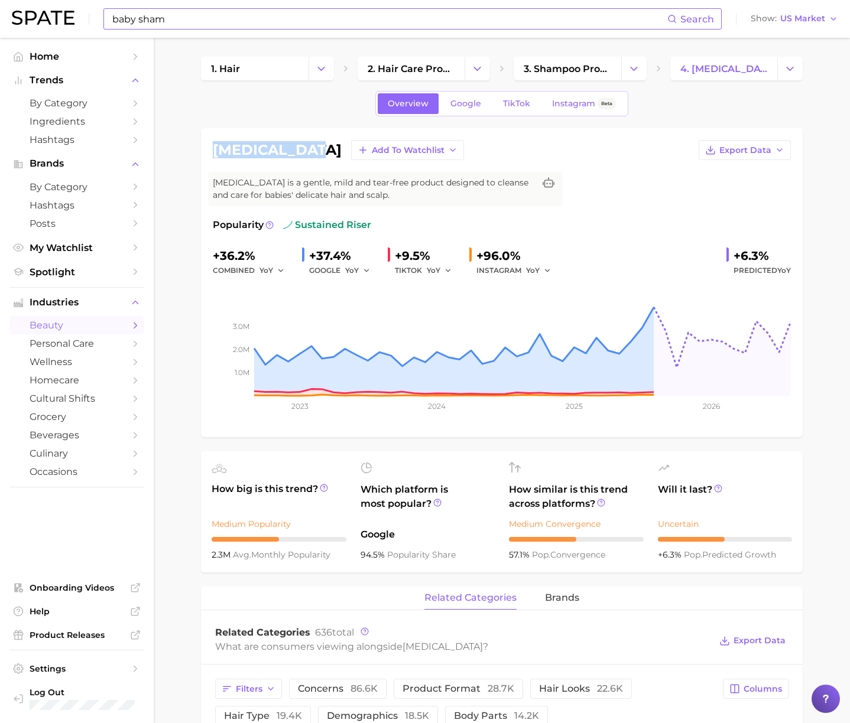
drag, startPoint x: 324, startPoint y: 152, endPoint x: 213, endPoint y: 154, distance: 110.5
click at [213, 154] on h1 "baby shampoo" at bounding box center [277, 150] width 129 height 14
copy h1 "baby shampoo"
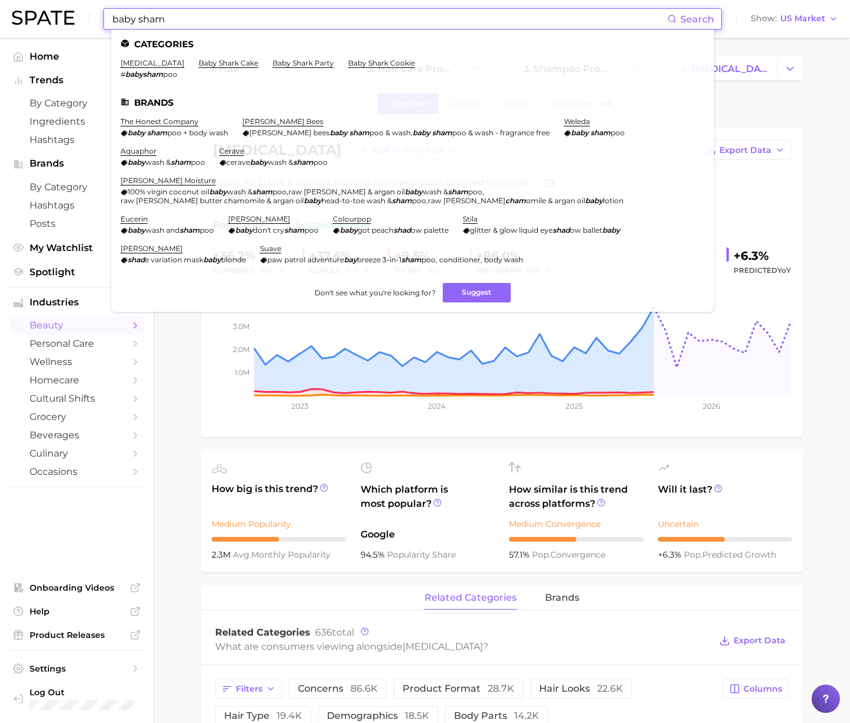
drag, startPoint x: 258, startPoint y: 19, endPoint x: 136, endPoint y: 17, distance: 121.7
click at [136, 17] on input "baby sham" at bounding box center [389, 19] width 556 height 20
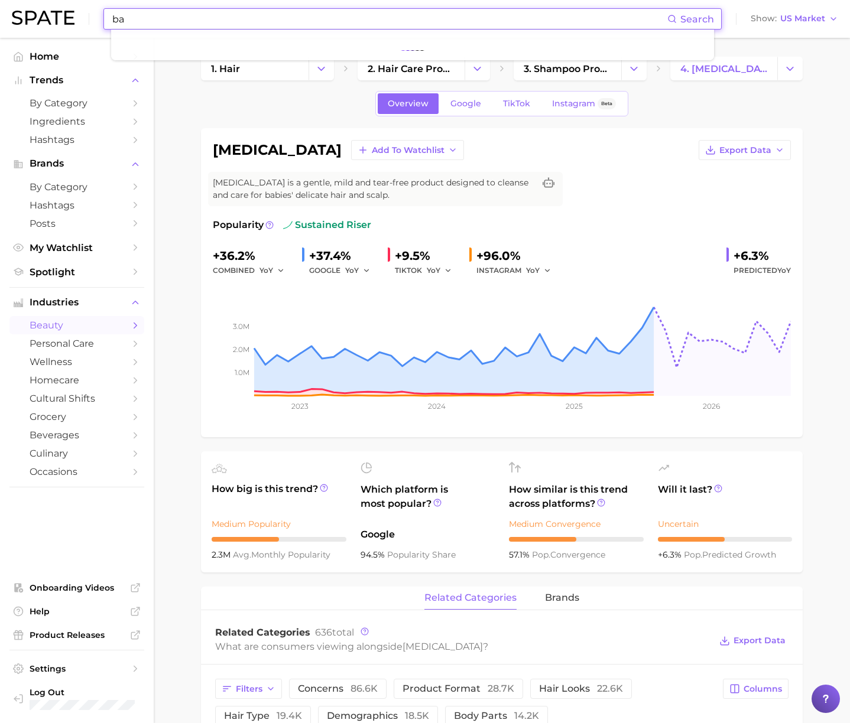
type input "b"
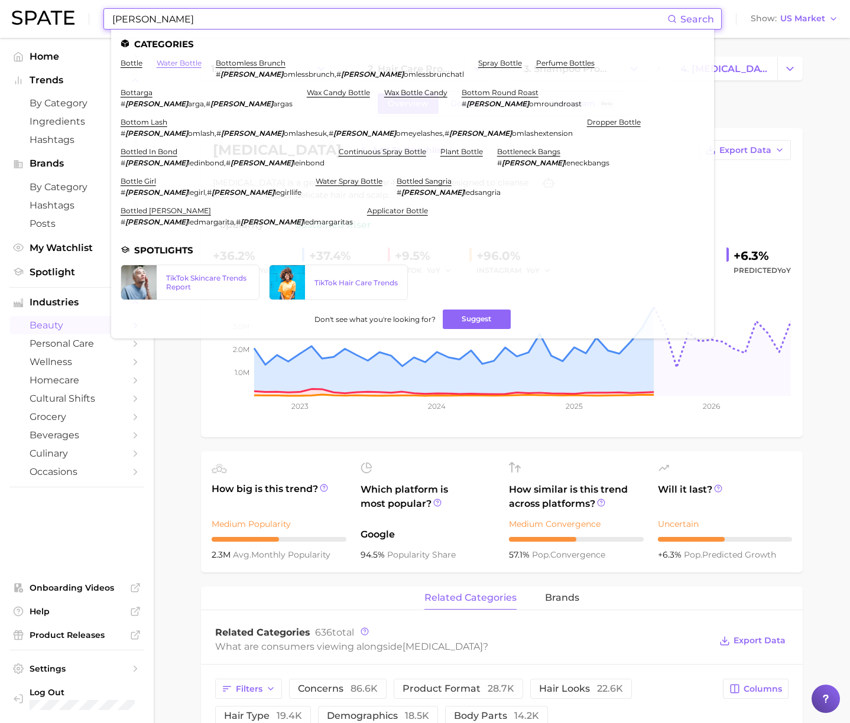
type input "bott"
click at [181, 64] on link "water bottle" at bounding box center [179, 62] width 45 height 9
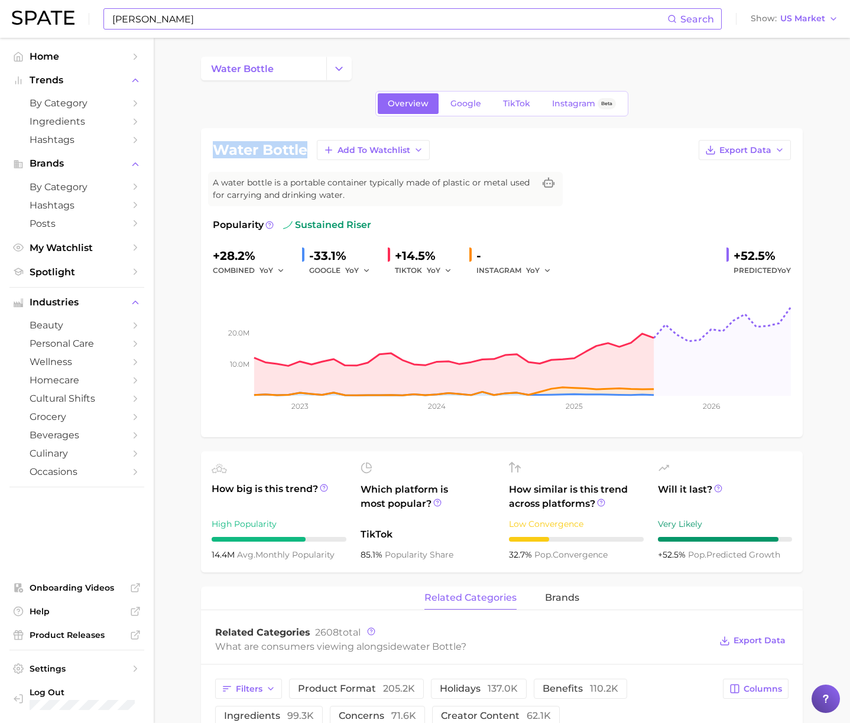
drag, startPoint x: 308, startPoint y: 150, endPoint x: 213, endPoint y: 151, distance: 95.7
click at [213, 151] on div "water bottle Add to Watchlist Export Data" at bounding box center [502, 150] width 578 height 20
copy h1 "water bottle"
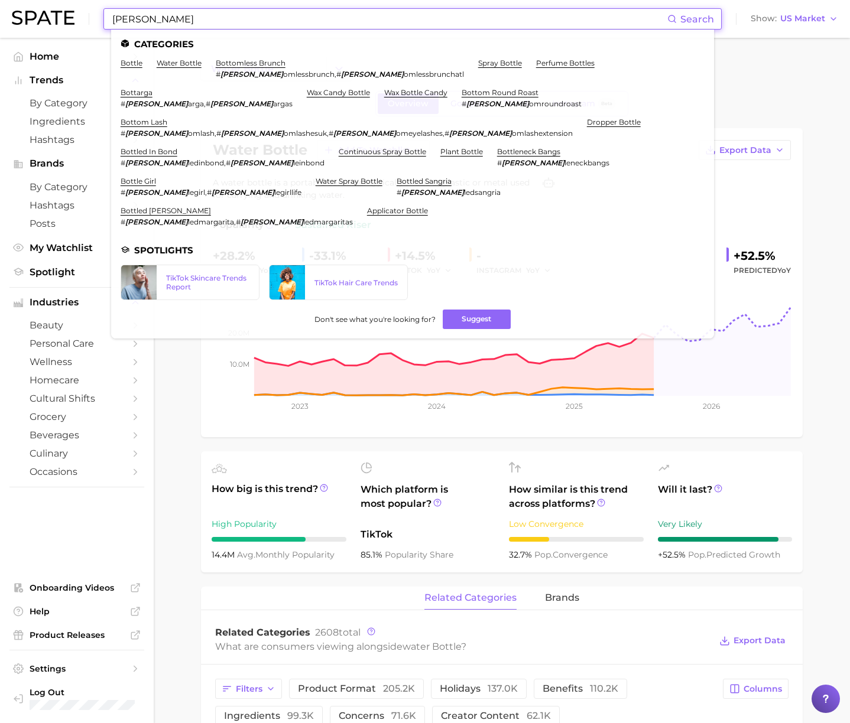
click at [206, 26] on input "bott" at bounding box center [389, 19] width 556 height 20
drag, startPoint x: 143, startPoint y: 61, endPoint x: 137, endPoint y: 62, distance: 6.0
click at [143, 61] on ul "bottle water bottle bottomless brunch # bott omlessbrunch , # bott omlessbrunch…" at bounding box center [413, 146] width 584 height 177
drag, startPoint x: 135, startPoint y: 63, endPoint x: 145, endPoint y: 64, distance: 10.8
click at [135, 63] on link "bottle" at bounding box center [132, 62] width 22 height 9
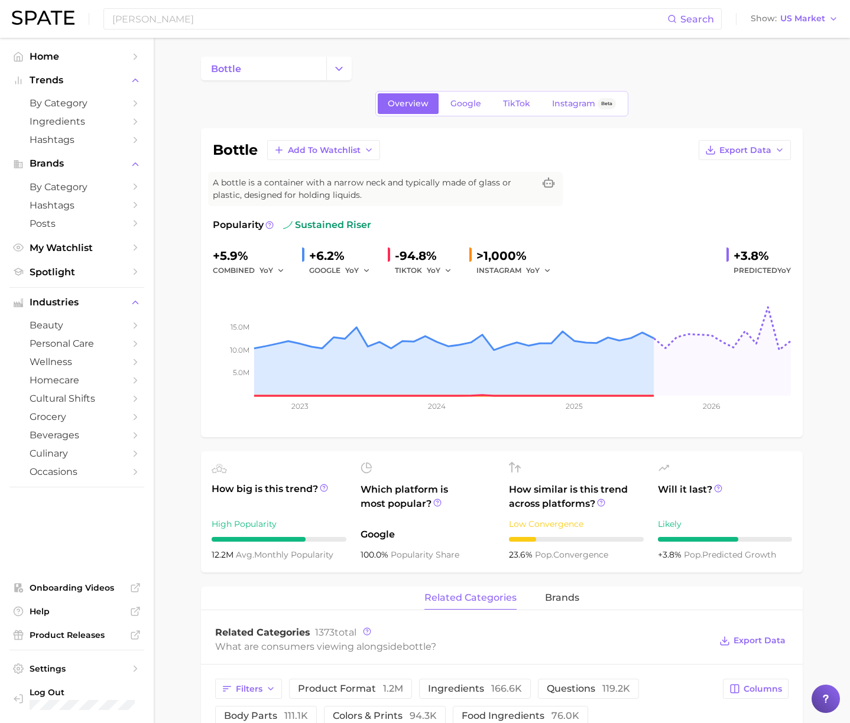
click at [227, 151] on h1 "bottle" at bounding box center [235, 150] width 45 height 14
copy h1 "bottle"
